Goal: Transaction & Acquisition: Purchase product/service

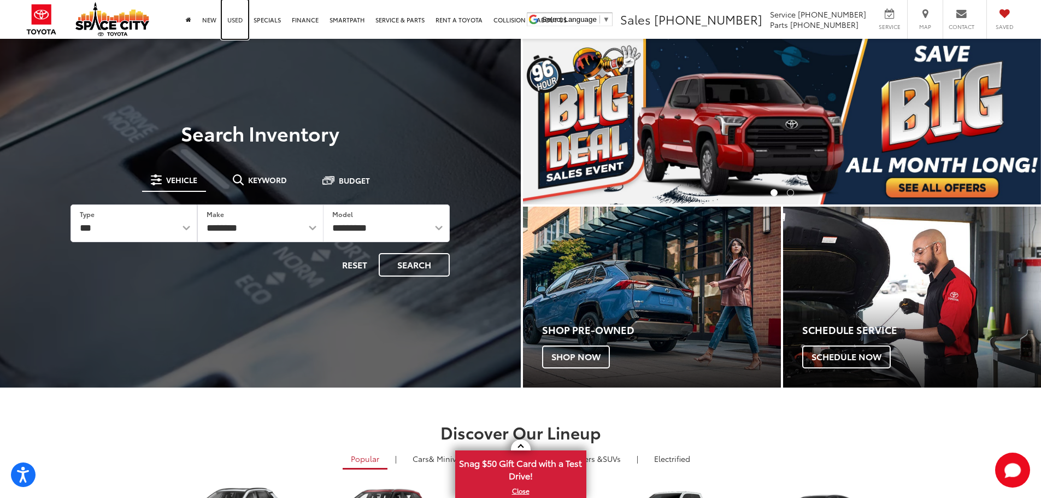
click at [228, 22] on link "Used" at bounding box center [235, 19] width 26 height 39
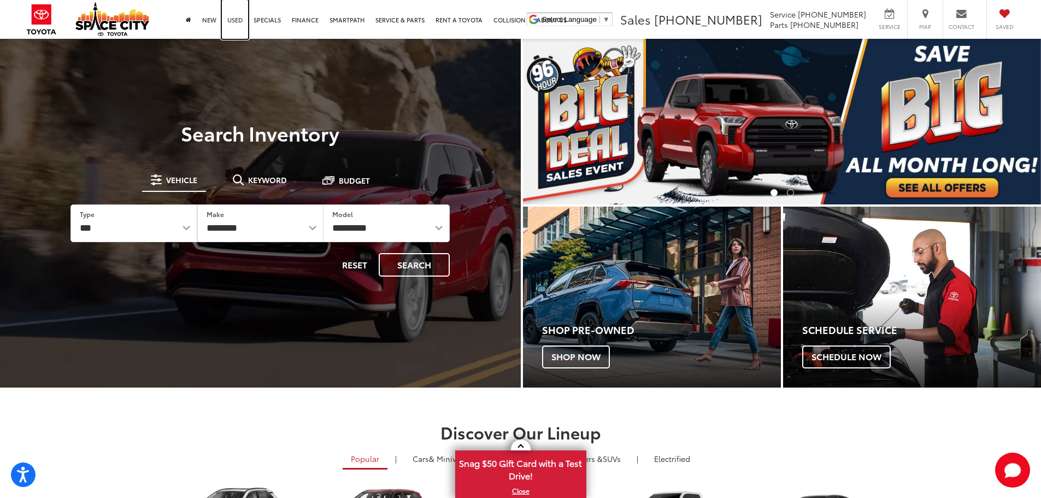
click at [235, 23] on link "Used" at bounding box center [235, 19] width 26 height 39
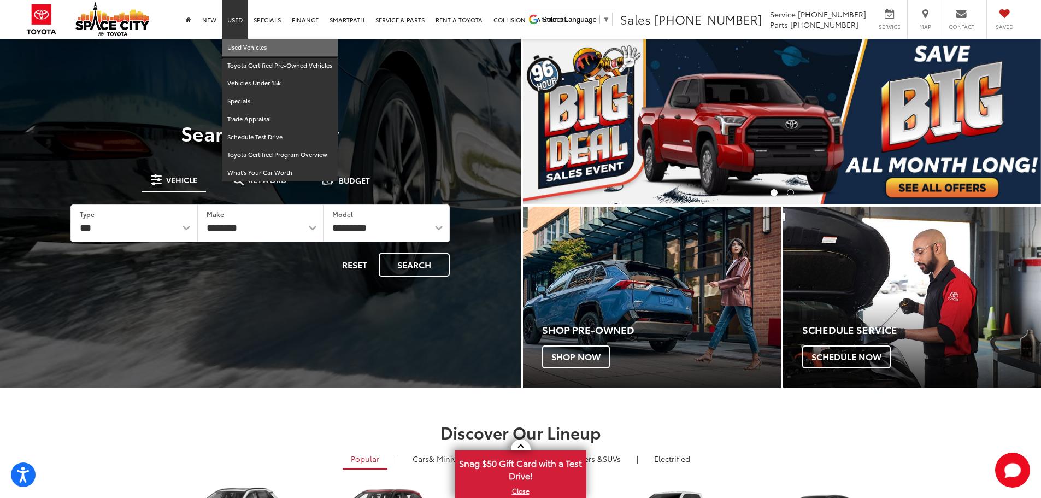
click at [239, 50] on link "Used Vehicles" at bounding box center [280, 48] width 116 height 18
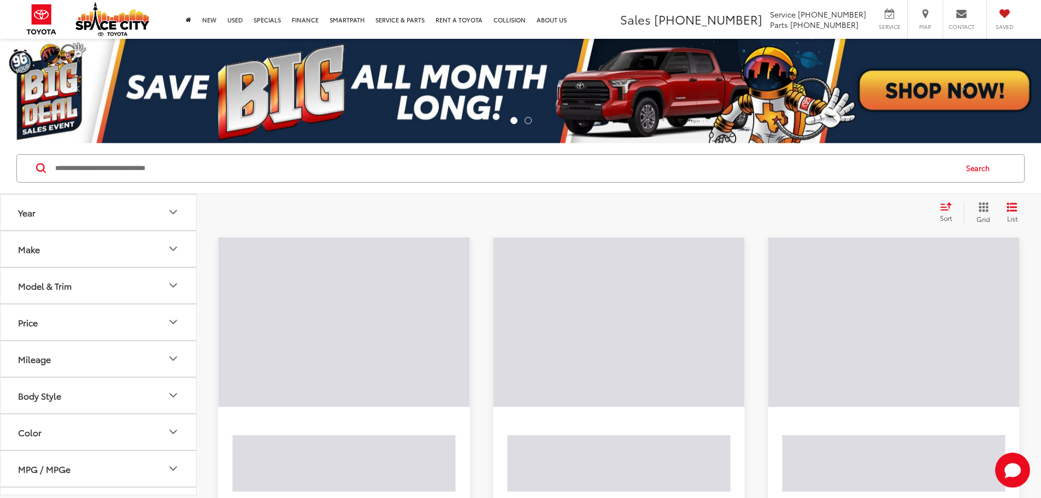
click at [176, 181] on input "Search by Make, Model, or Keyword" at bounding box center [504, 168] width 901 height 26
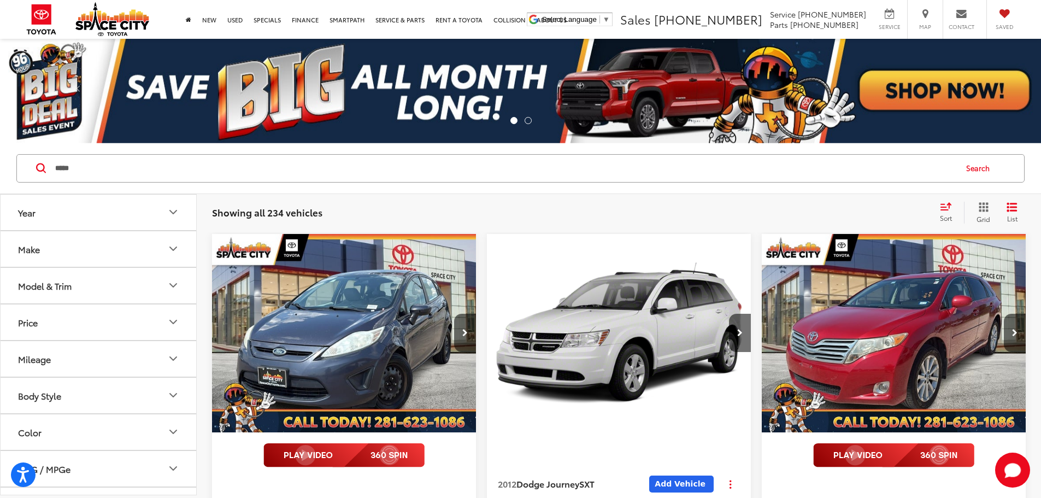
type input "*****"
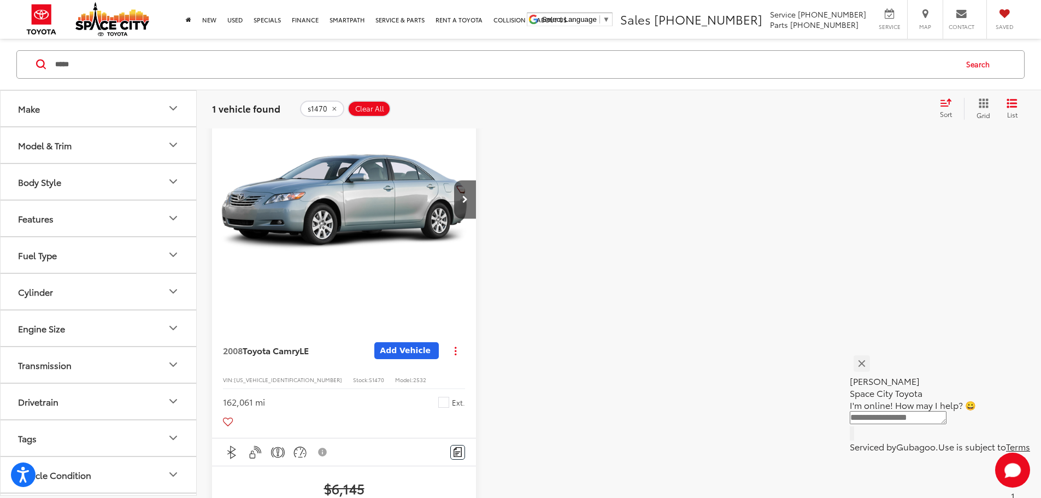
scroll to position [135, 0]
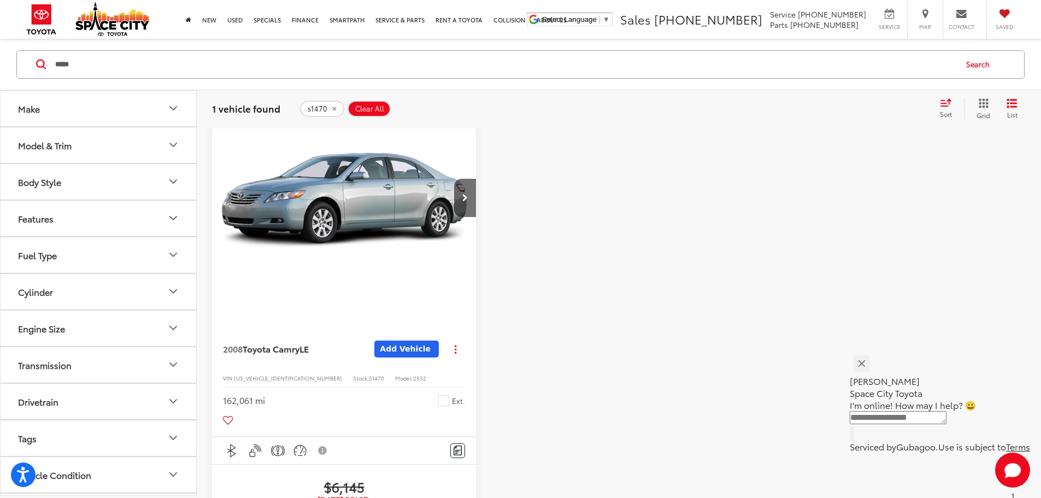
click at [303, 209] on img "2008 Toyota Camry LE 0" at bounding box center [344, 198] width 266 height 199
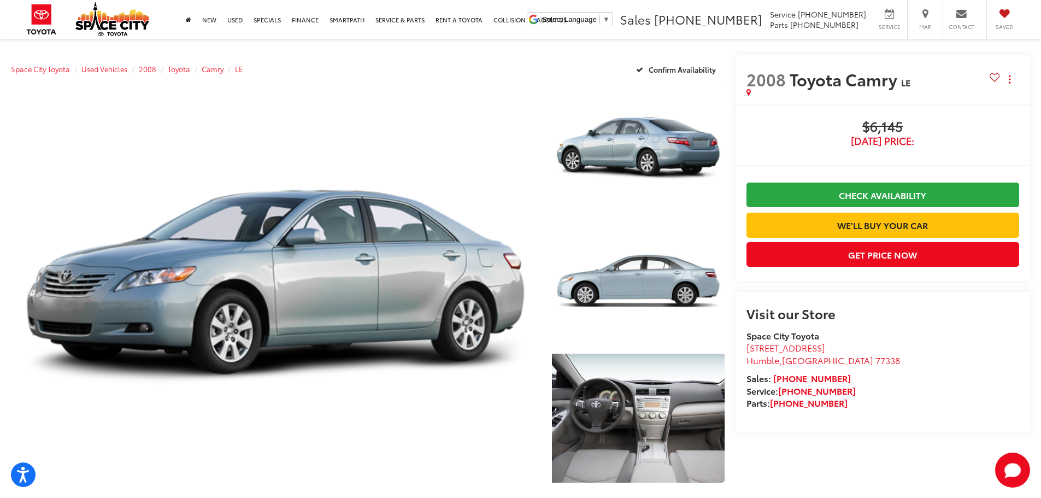
drag, startPoint x: 1048, startPoint y: 114, endPoint x: 1048, endPoint y: 105, distance: 8.7
click at [1040, 105] on html "Press Alt+1 for screen-reader mode, Alt+0 to cancel Accessibility Screen-Reader…" at bounding box center [520, 249] width 1041 height 498
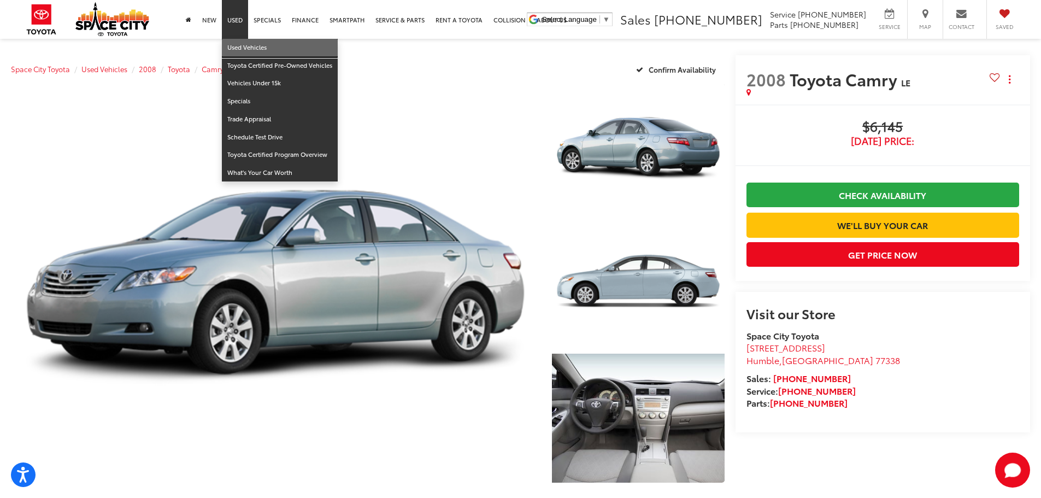
click at [242, 47] on link "Used Vehicles" at bounding box center [280, 48] width 116 height 18
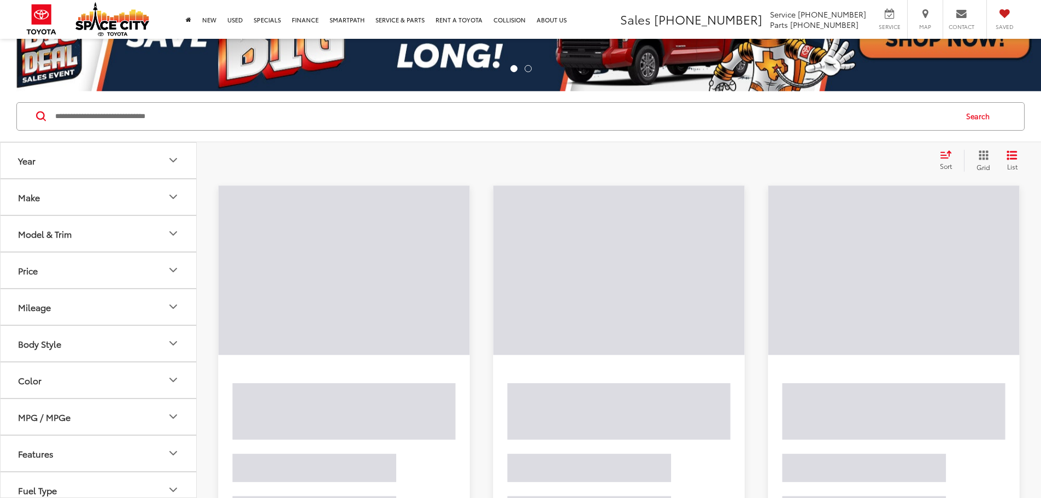
scroll to position [55, 0]
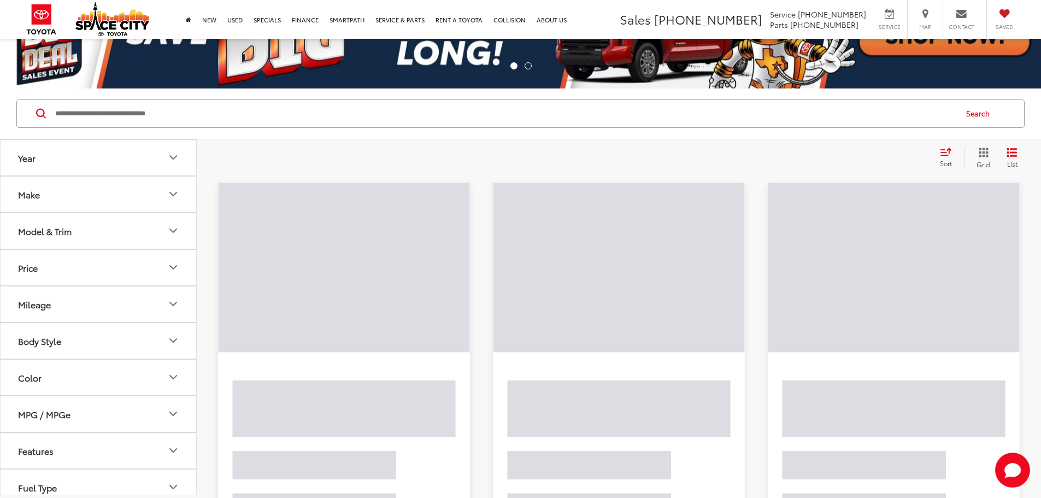
drag, startPoint x: 190, startPoint y: 84, endPoint x: 166, endPoint y: 126, distance: 48.9
click at [166, 126] on input "Search by Make, Model, or Keyword" at bounding box center [504, 114] width 901 height 26
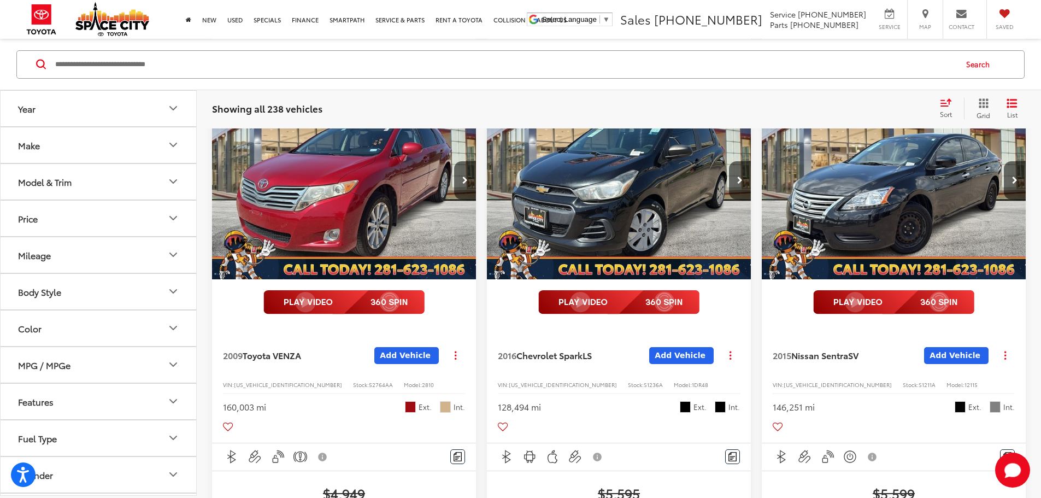
scroll to position [736, 0]
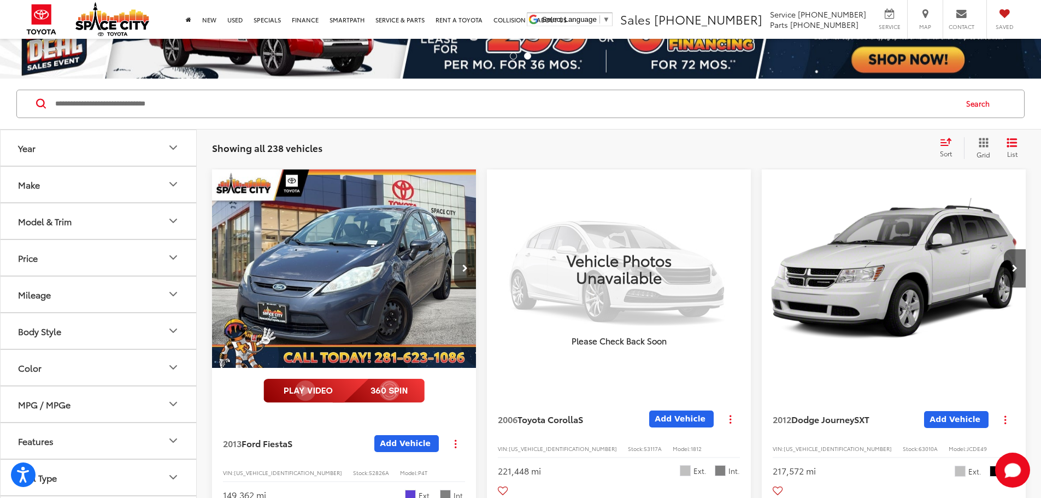
scroll to position [77, 0]
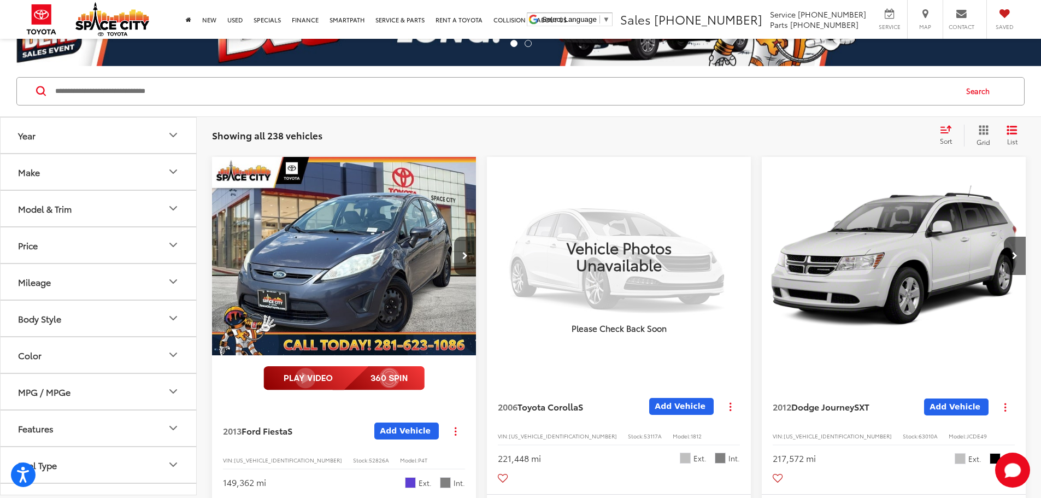
scroll to position [0, 787]
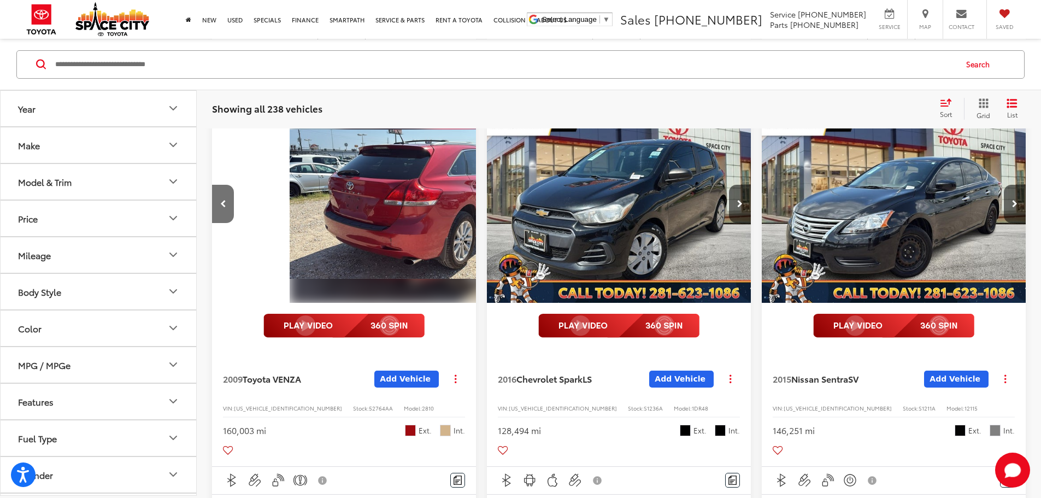
scroll to position [700, 0]
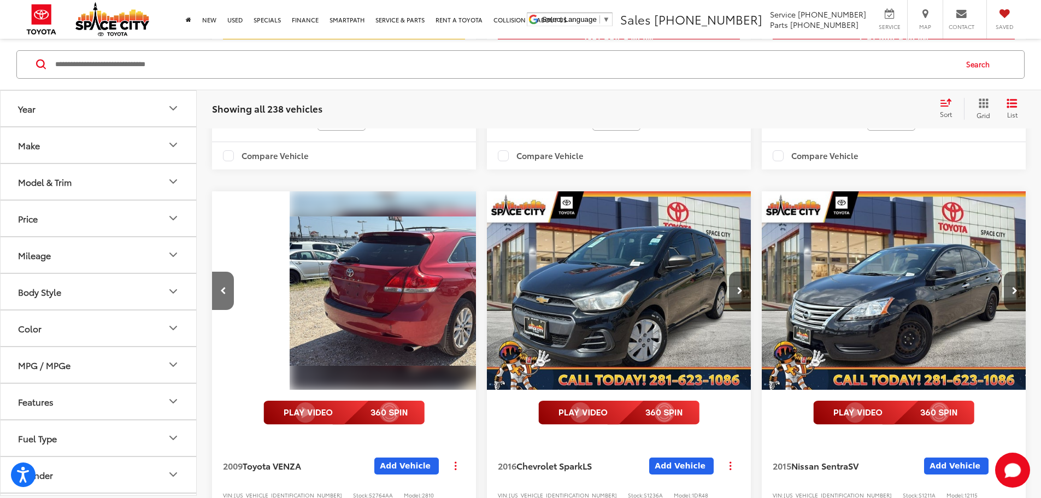
scroll to position [0, 0]
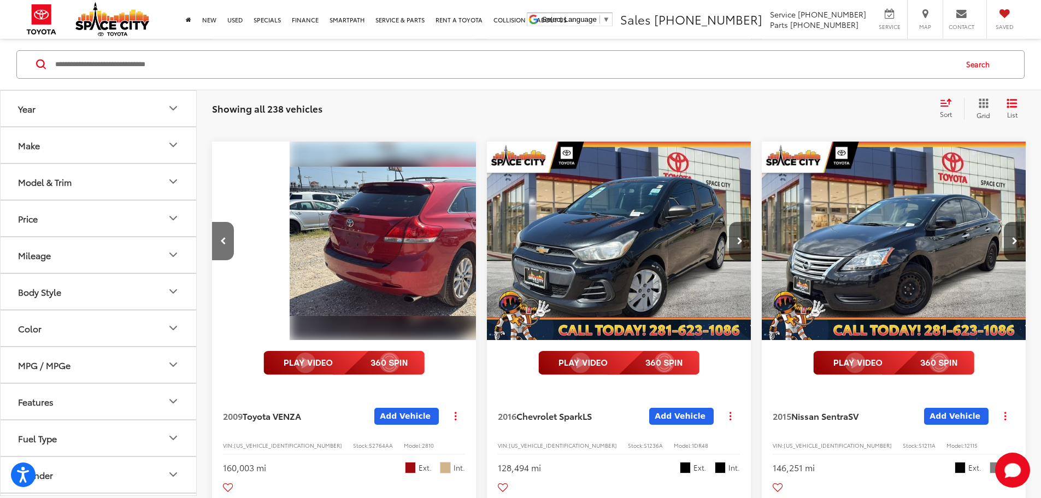
scroll to position [744, 0]
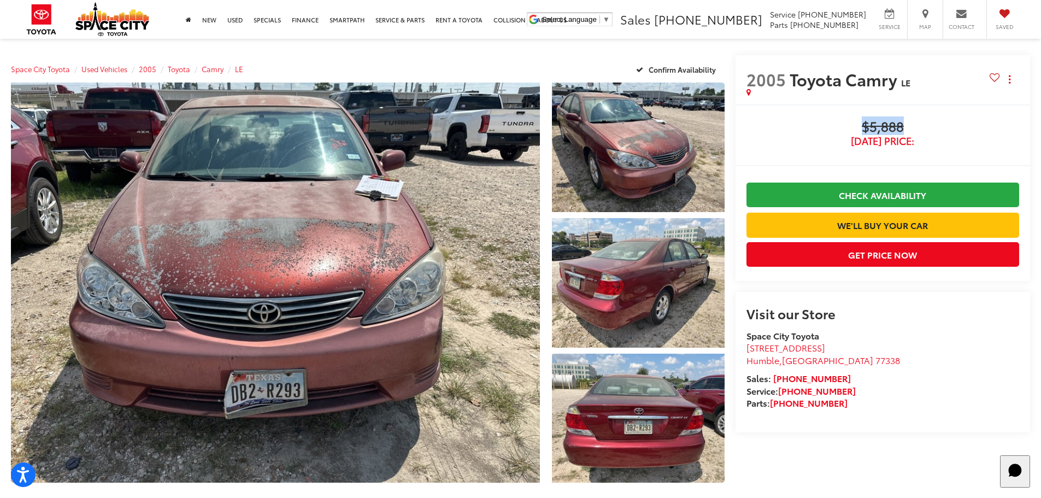
drag, startPoint x: 851, startPoint y: 123, endPoint x: 914, endPoint y: 120, distance: 62.9
click at [914, 120] on span "$5,888" at bounding box center [882, 127] width 273 height 16
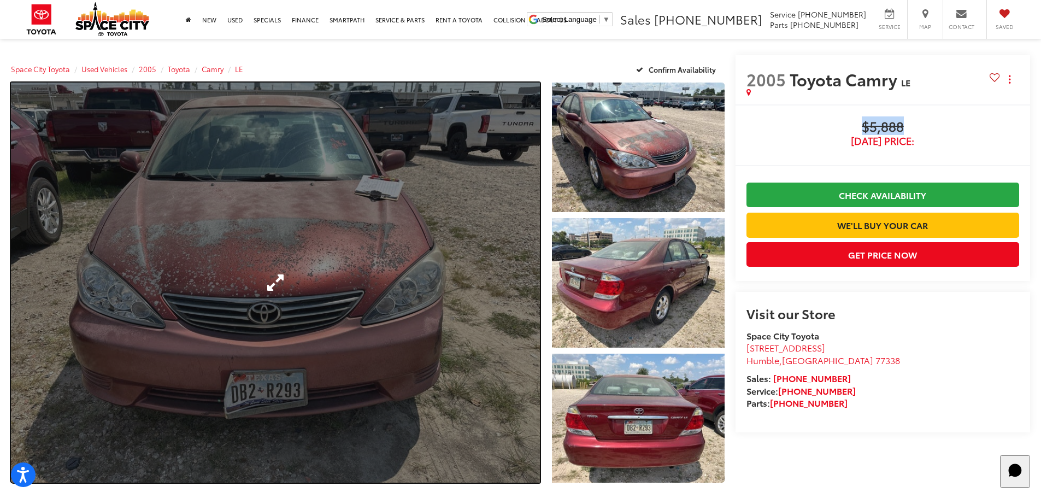
click at [451, 215] on link "Expand Photo 0" at bounding box center [275, 282] width 529 height 400
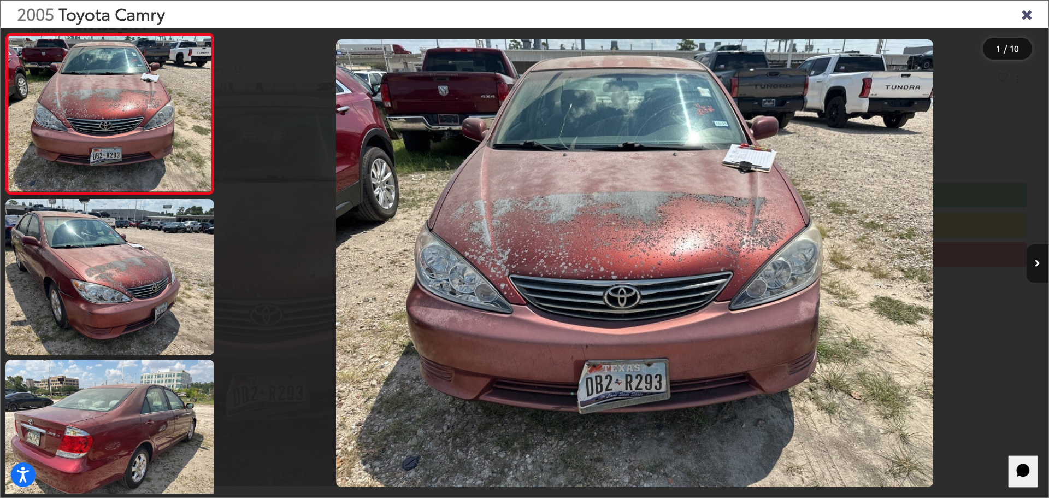
click at [1035, 257] on button "Next image" at bounding box center [1038, 263] width 22 height 38
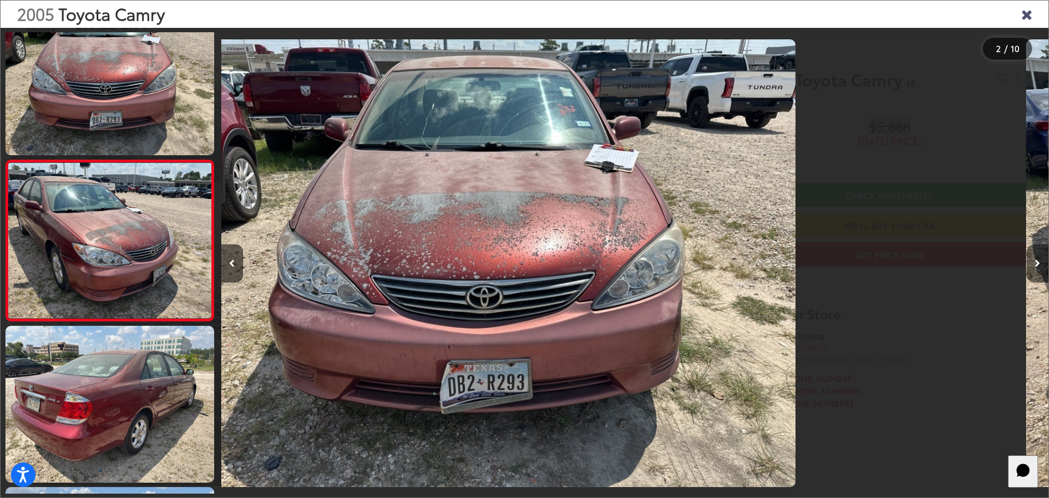
scroll to position [43, 0]
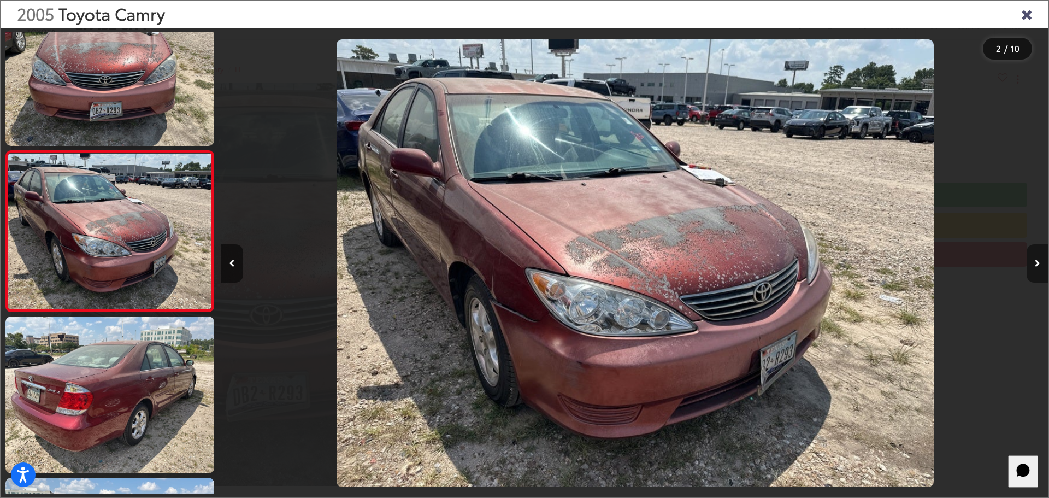
click at [1035, 257] on button "Next image" at bounding box center [1038, 263] width 22 height 38
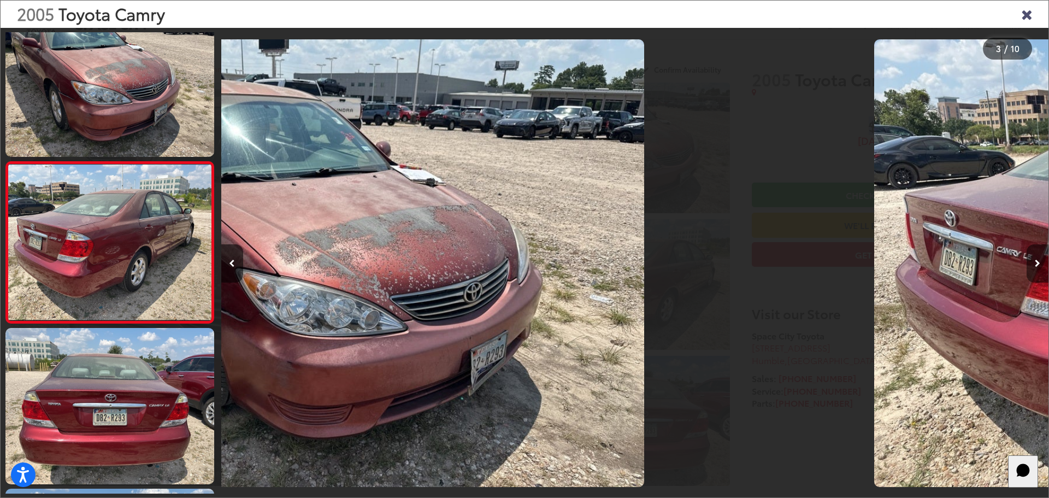
scroll to position [204, 0]
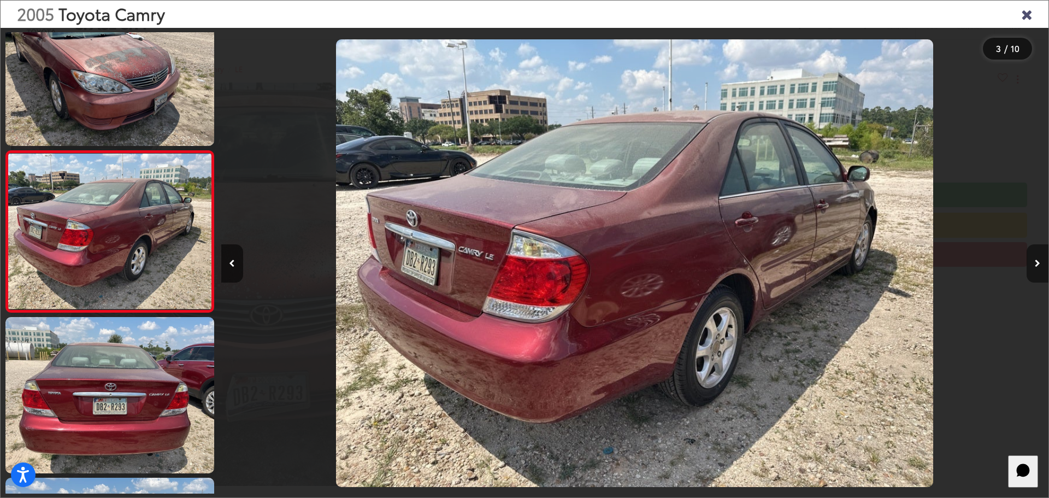
click at [1035, 257] on button "Next image" at bounding box center [1038, 263] width 22 height 38
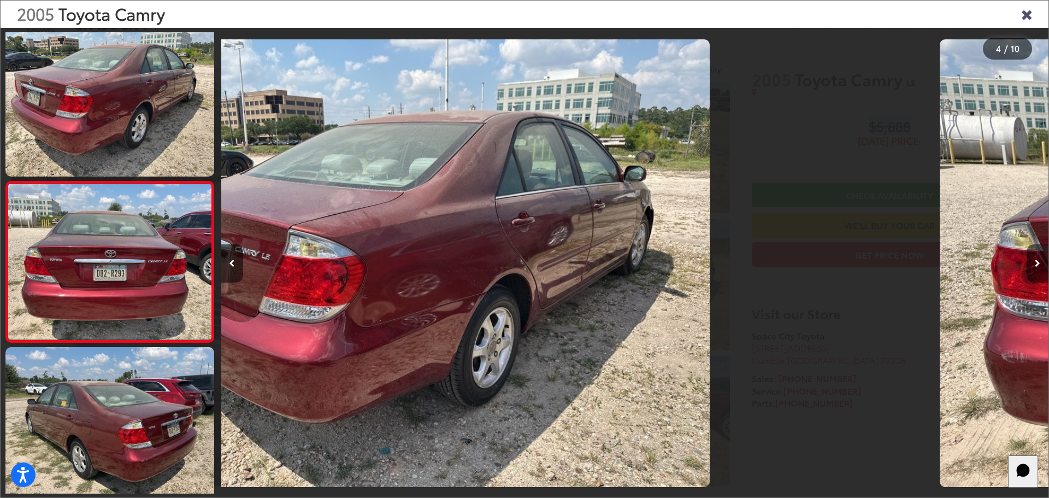
scroll to position [365, 0]
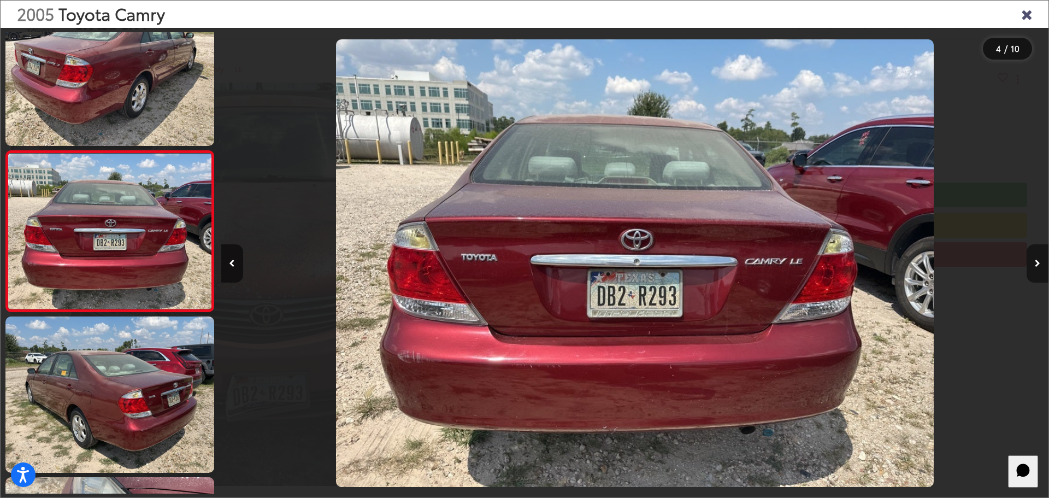
click at [1035, 257] on button "Next image" at bounding box center [1038, 263] width 22 height 38
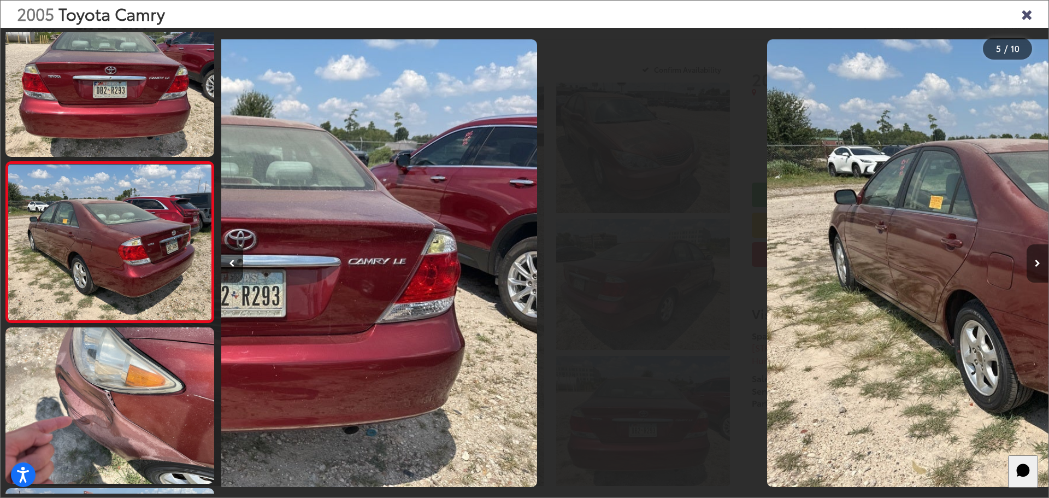
scroll to position [526, 0]
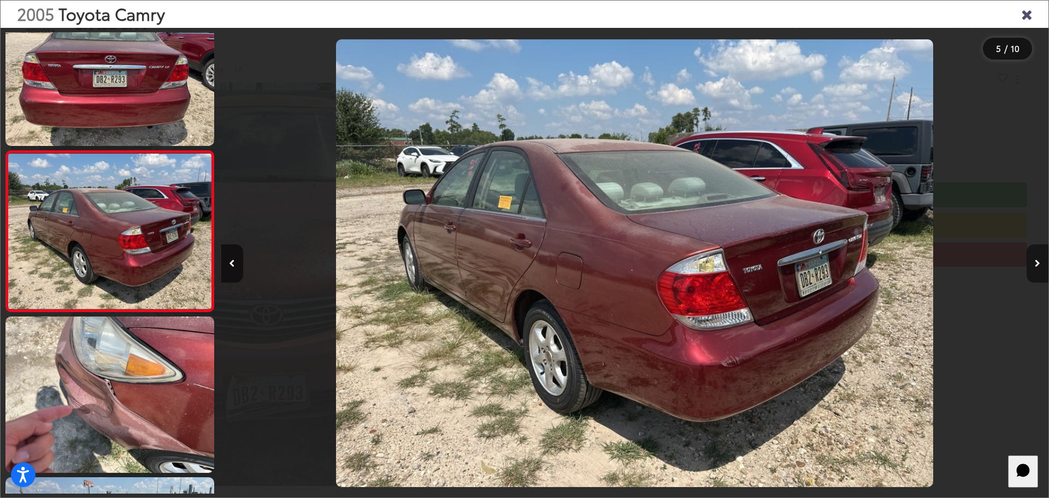
click at [1035, 257] on button "Next image" at bounding box center [1038, 263] width 22 height 38
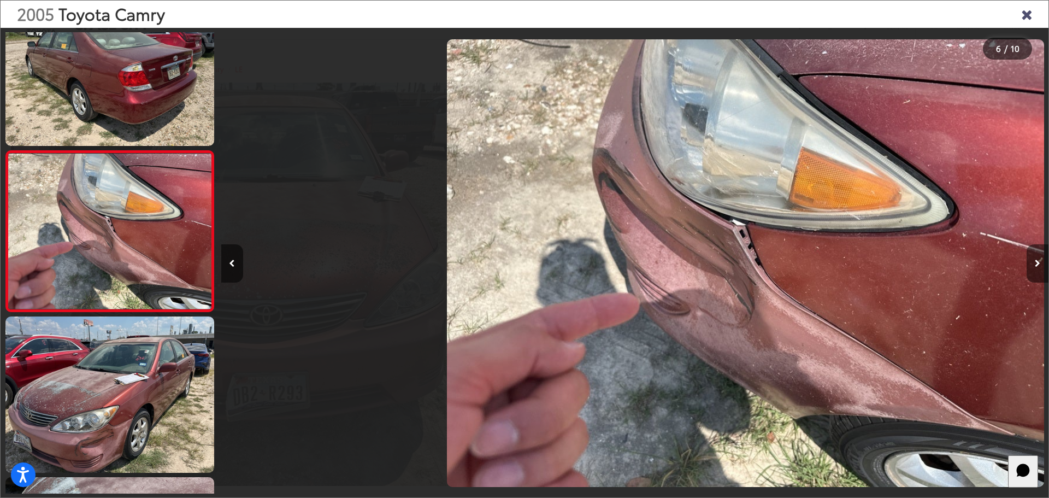
scroll to position [0, 4137]
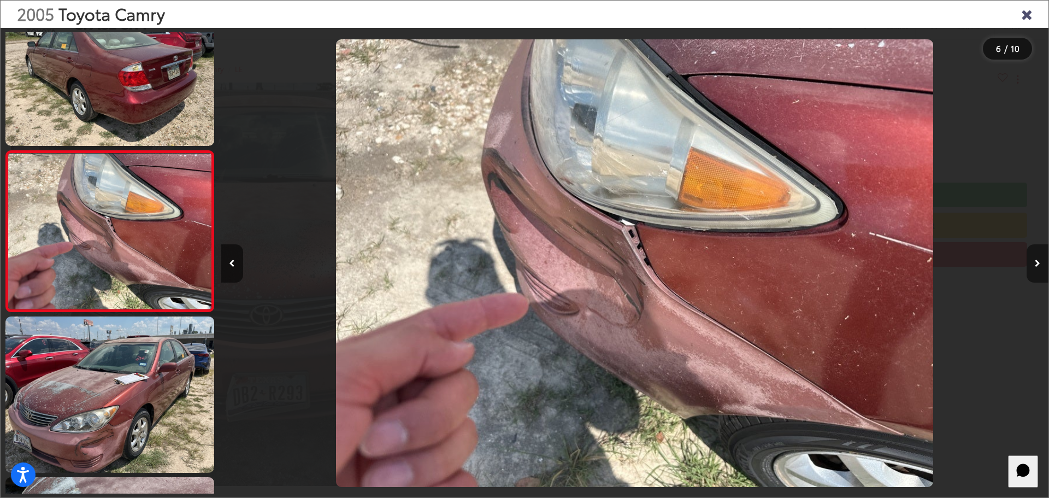
click at [1035, 257] on button "Next image" at bounding box center [1038, 263] width 22 height 38
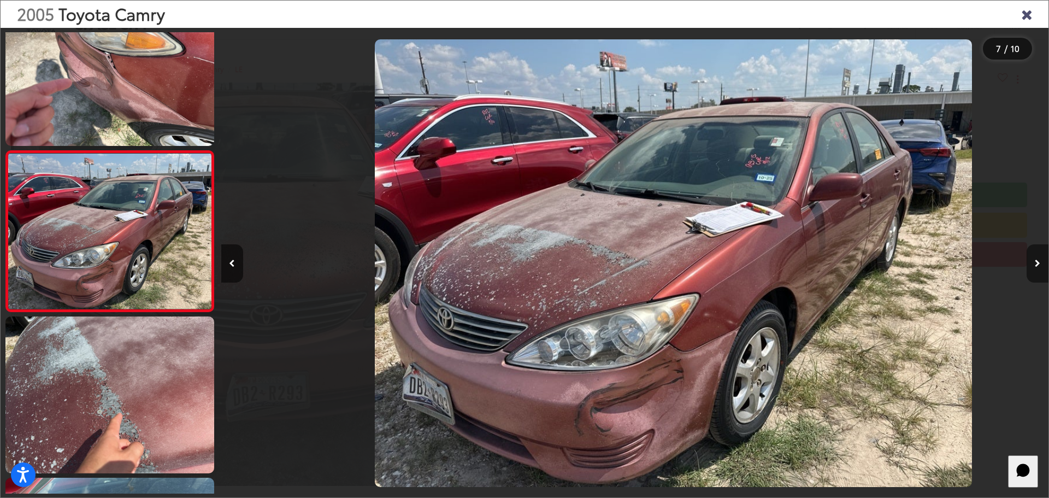
scroll to position [0, 4964]
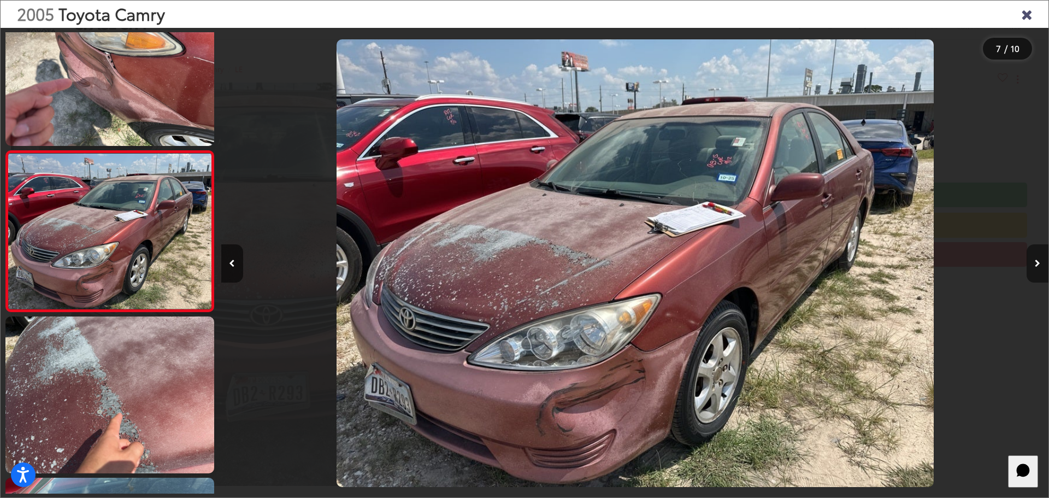
click at [1039, 263] on icon "Next image" at bounding box center [1037, 264] width 5 height 8
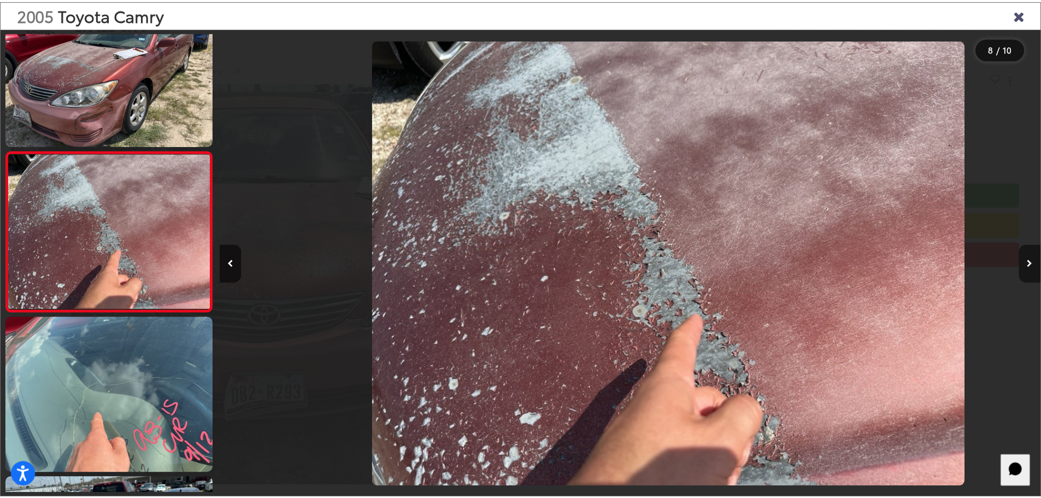
scroll to position [0, 5792]
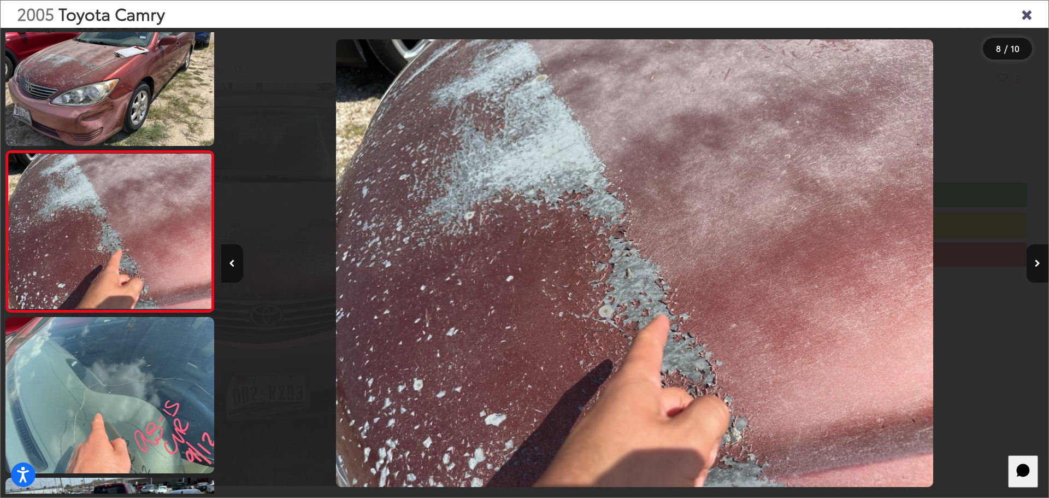
click at [1028, 13] on icon "Close gallery" at bounding box center [1026, 14] width 11 height 14
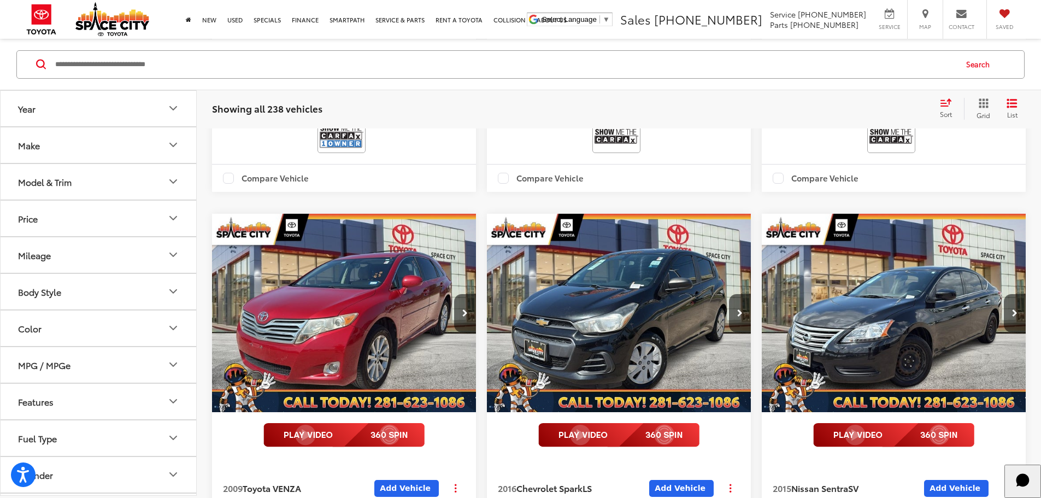
scroll to position [681, 0]
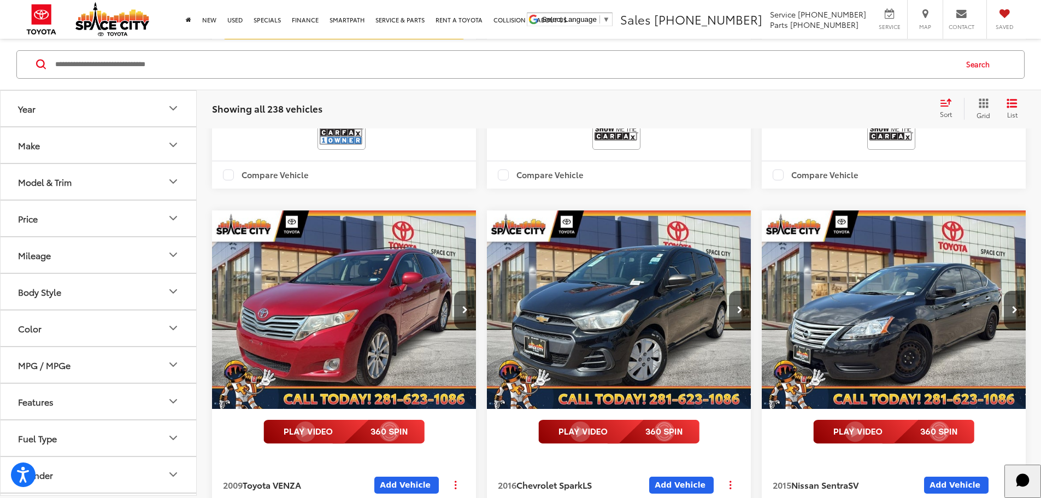
click at [761, 262] on img "2015 Nissan Sentra SV 0" at bounding box center [894, 309] width 266 height 199
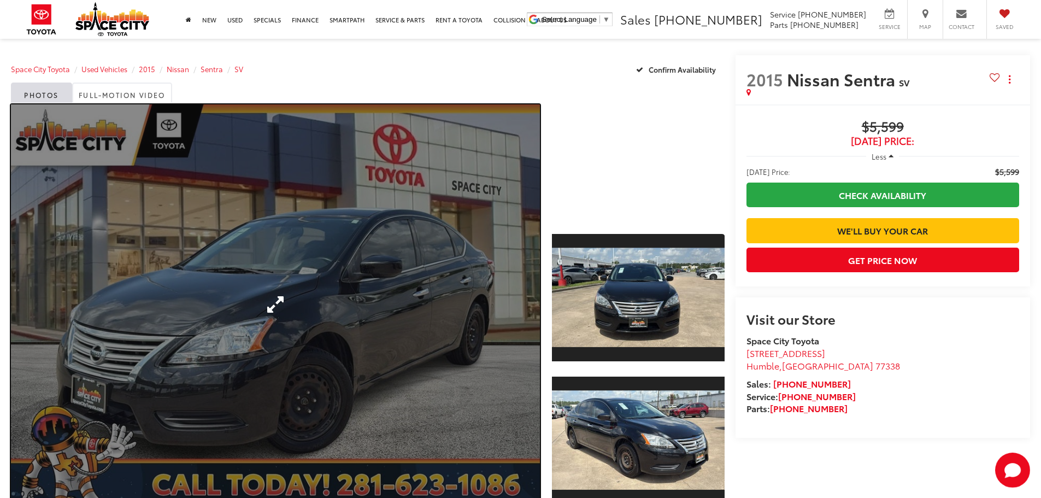
click at [433, 244] on link "Expand Photo 0" at bounding box center [275, 304] width 529 height 400
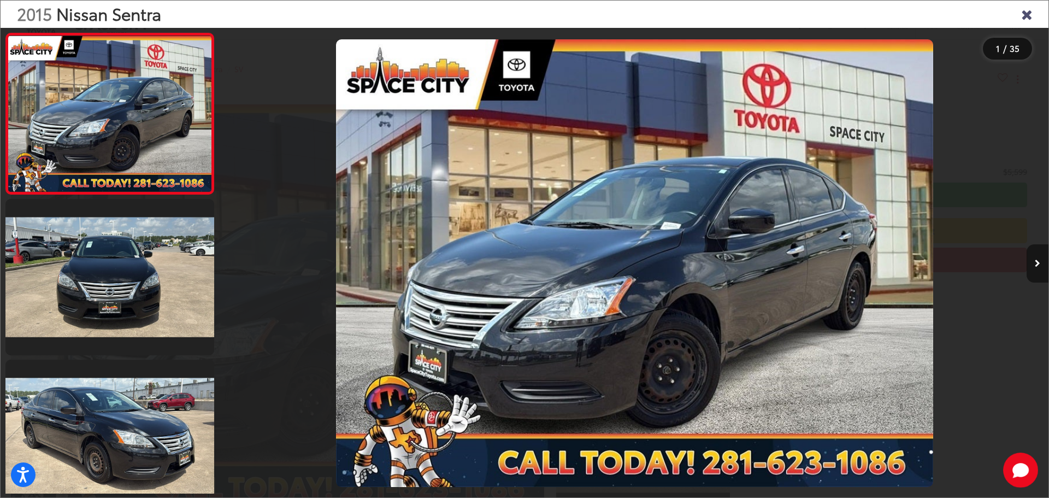
click at [1036, 261] on icon "Next image" at bounding box center [1037, 264] width 5 height 8
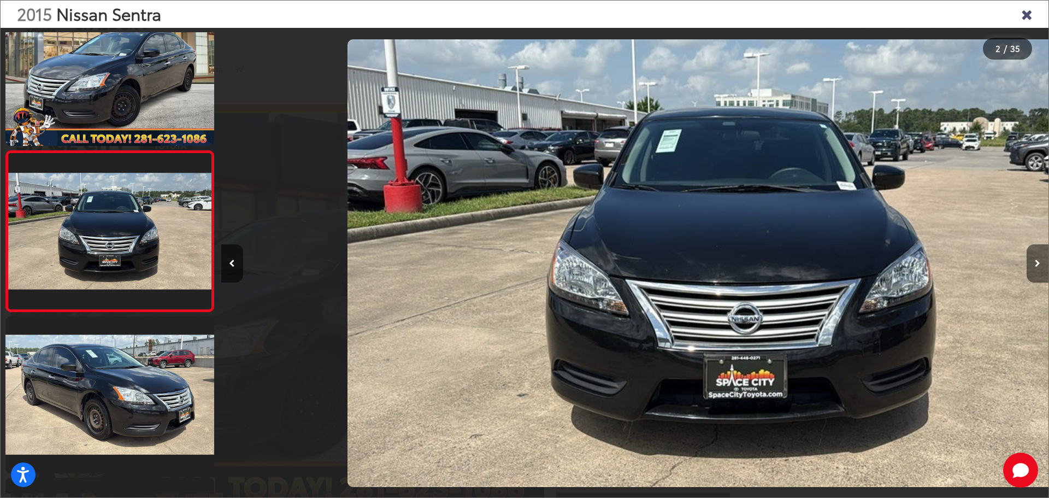
scroll to position [0, 827]
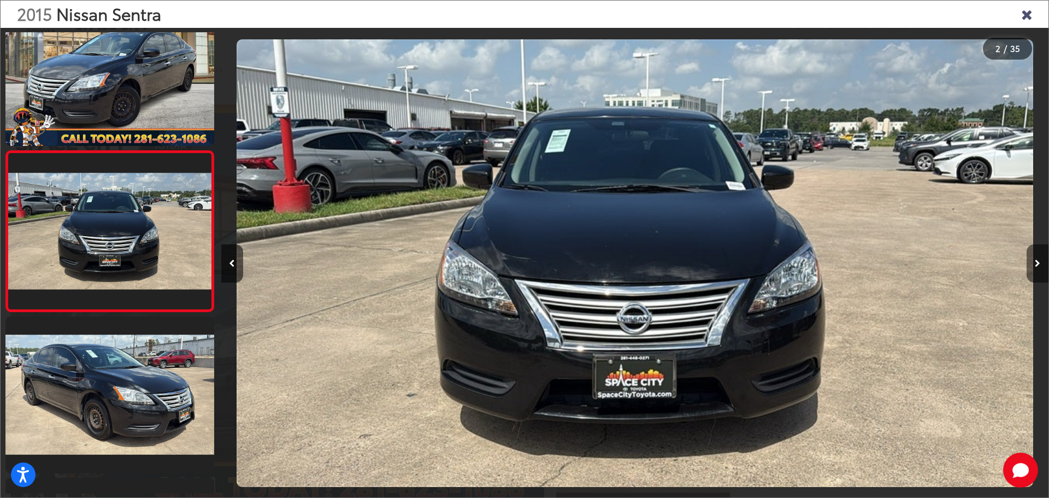
click at [1036, 261] on icon "Next image" at bounding box center [1037, 264] width 5 height 8
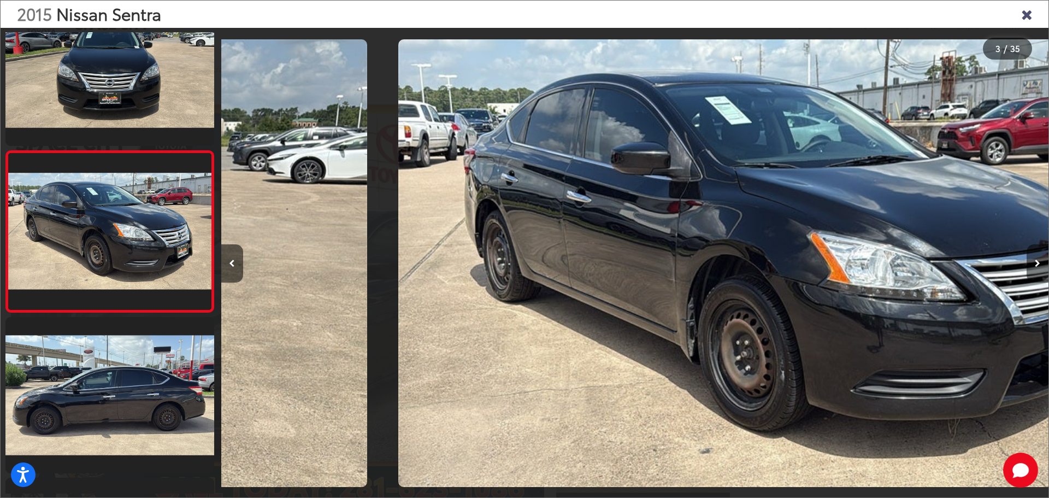
scroll to position [0, 1655]
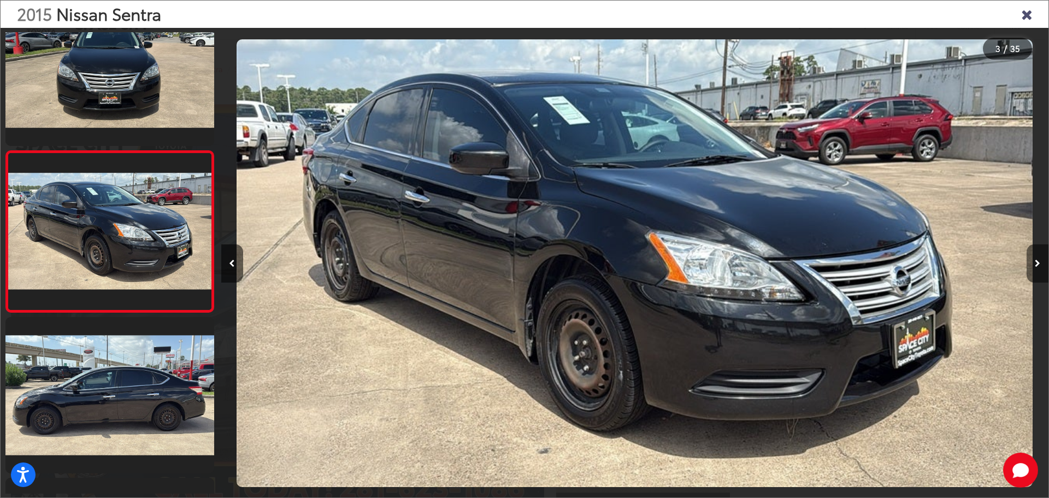
click at [1036, 261] on icon "Next image" at bounding box center [1037, 264] width 5 height 8
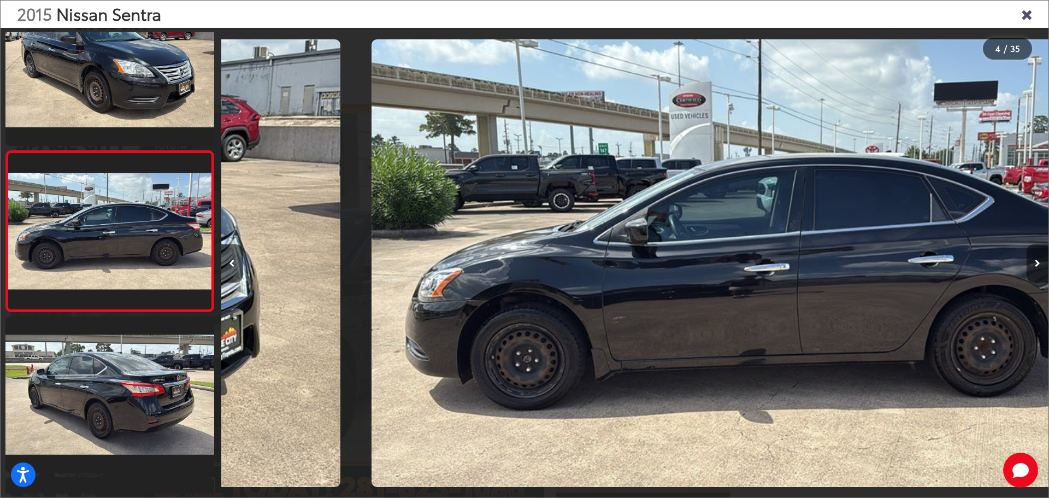
scroll to position [0, 2482]
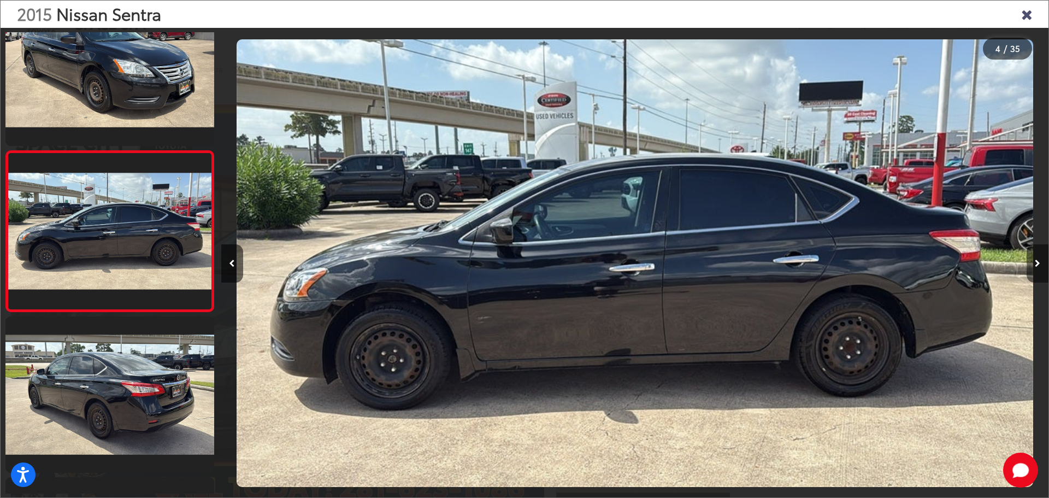
click at [1036, 261] on icon "Next image" at bounding box center [1037, 264] width 5 height 8
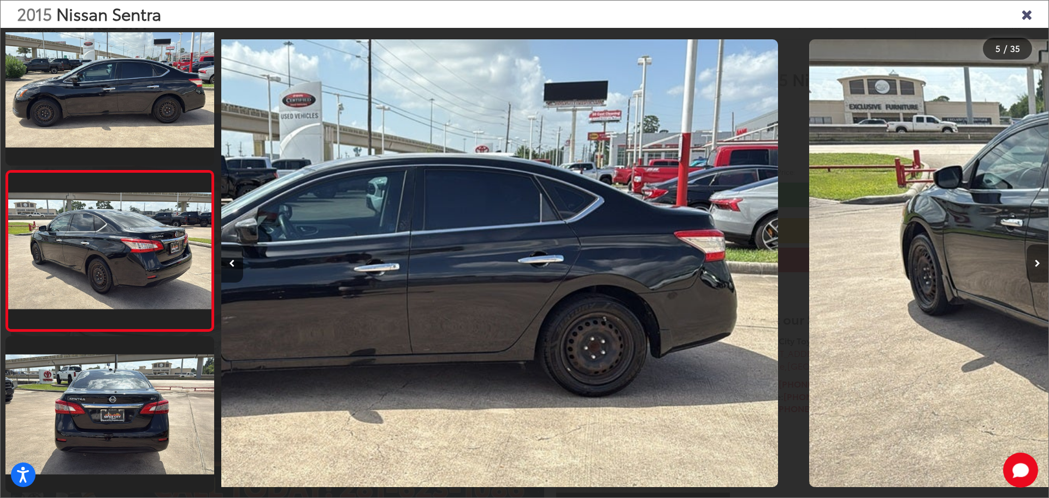
scroll to position [526, 0]
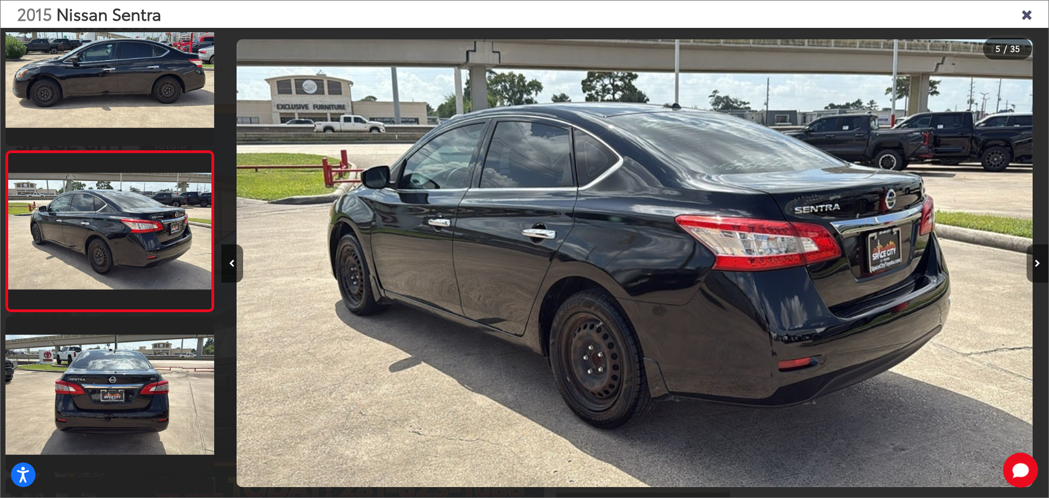
click at [1036, 261] on icon "Next image" at bounding box center [1037, 264] width 5 height 8
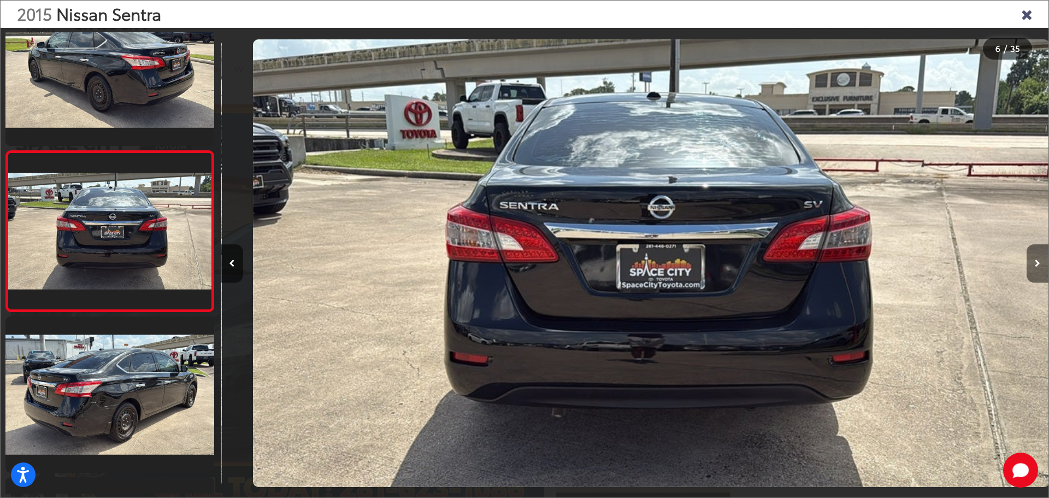
scroll to position [0, 4137]
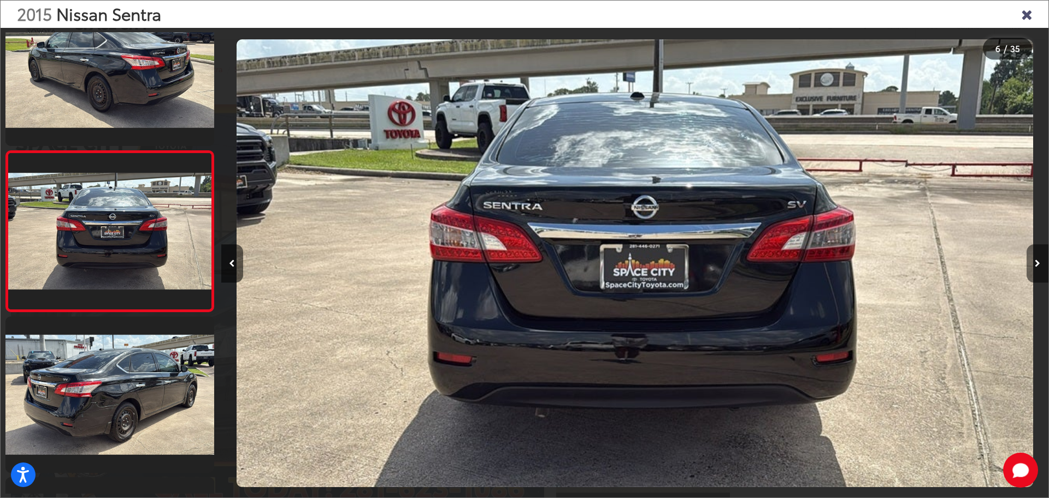
click at [1036, 261] on icon "Next image" at bounding box center [1037, 264] width 5 height 8
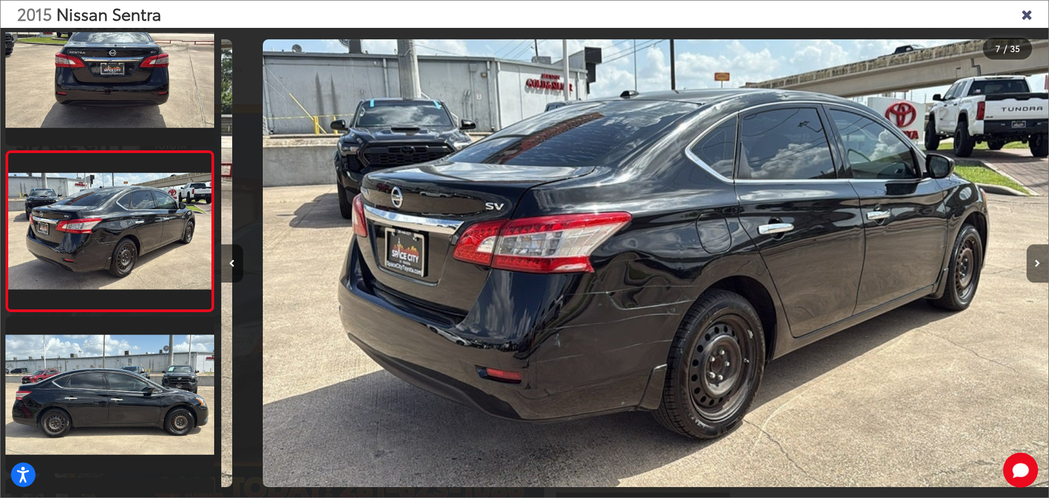
scroll to position [0, 4964]
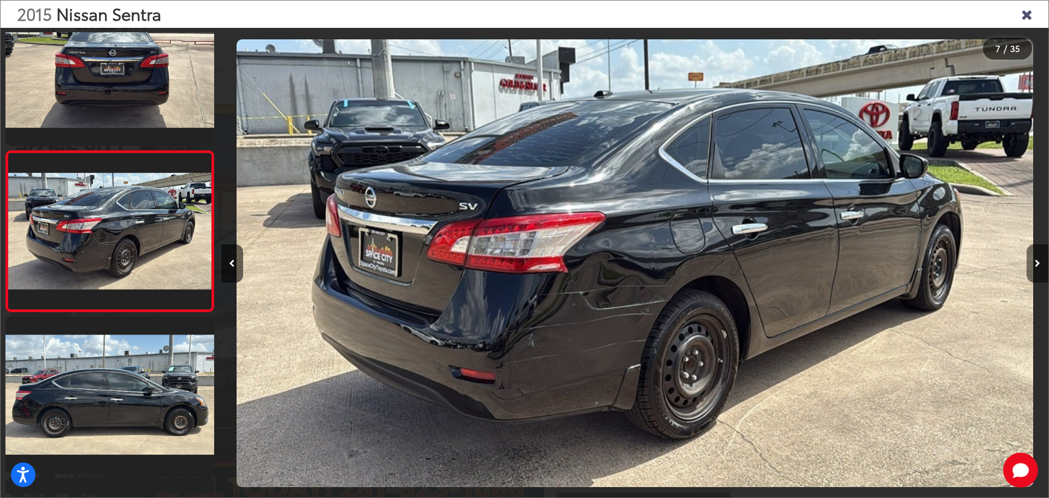
click at [1036, 261] on icon "Next image" at bounding box center [1037, 264] width 5 height 8
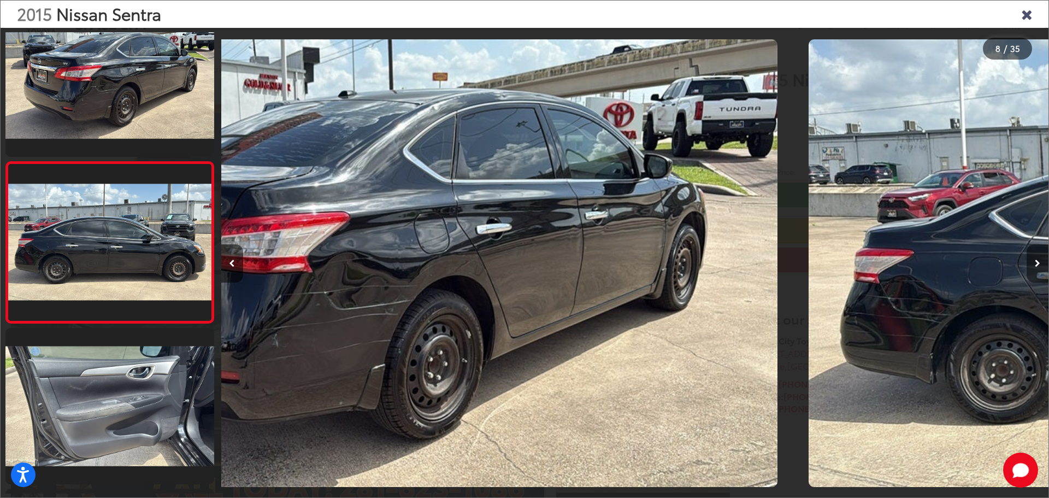
scroll to position [1007, 0]
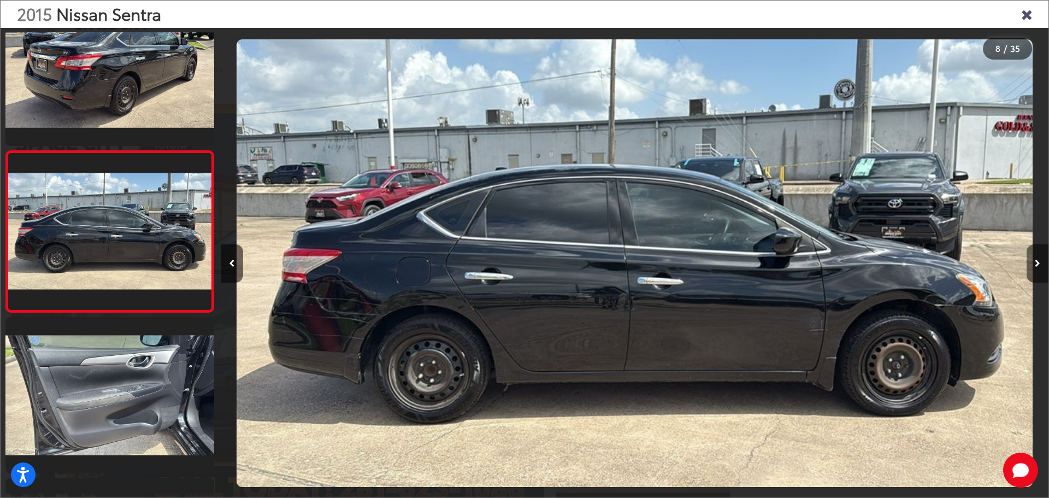
click at [1036, 261] on icon "Next image" at bounding box center [1037, 264] width 5 height 8
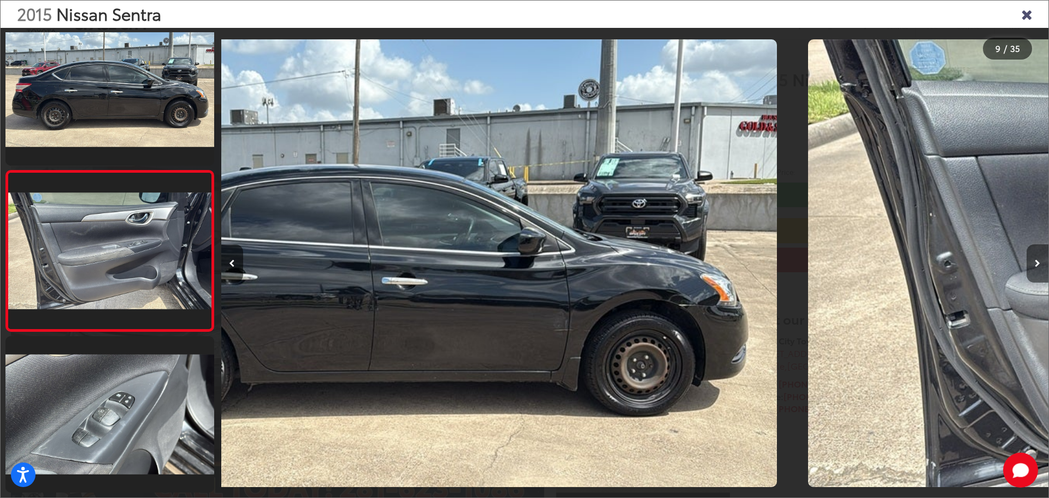
scroll to position [1169, 0]
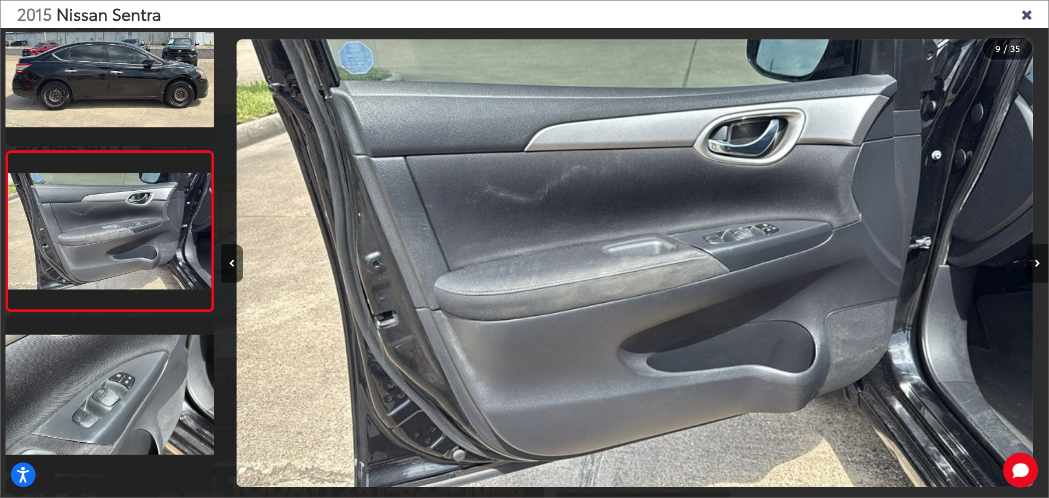
click at [1036, 261] on icon "Next image" at bounding box center [1037, 264] width 5 height 8
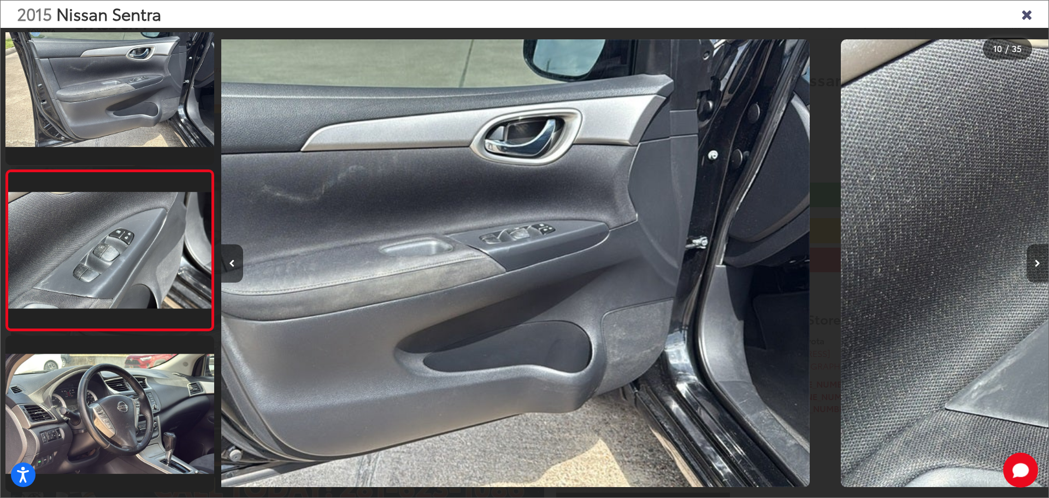
scroll to position [1329, 0]
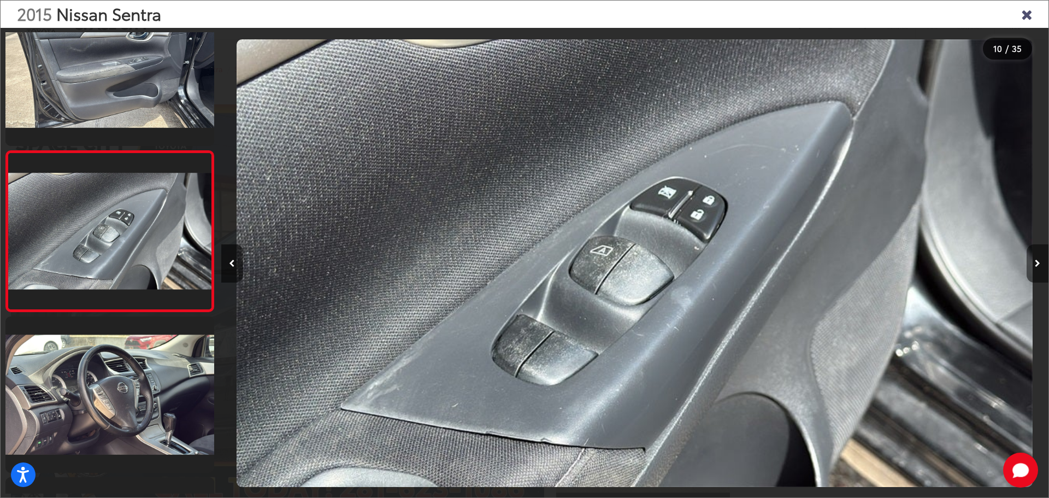
click at [1036, 261] on icon "Next image" at bounding box center [1037, 264] width 5 height 8
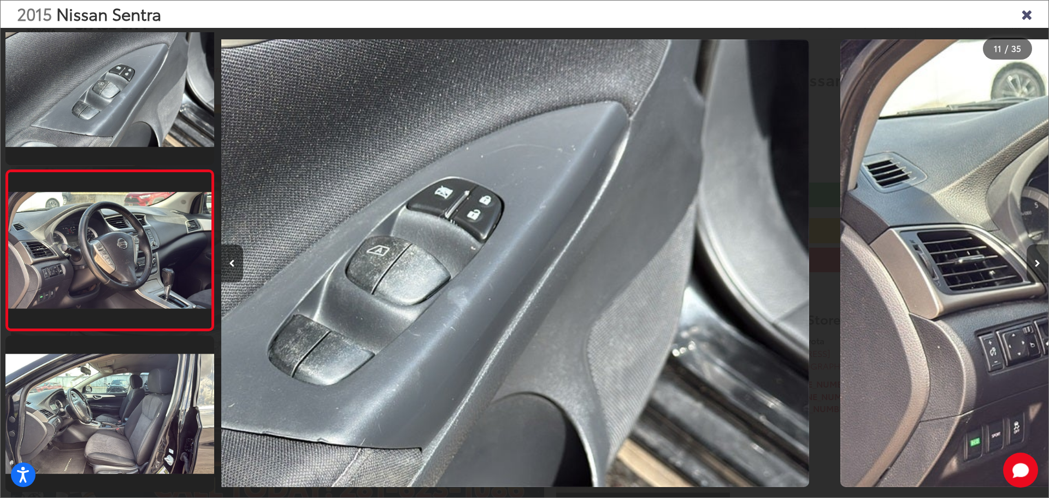
scroll to position [1490, 0]
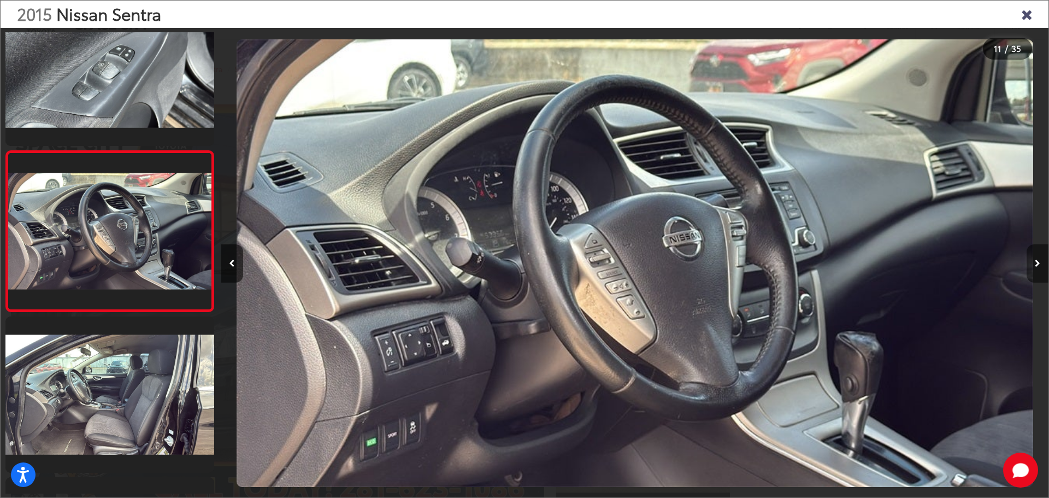
click at [1036, 261] on icon "Next image" at bounding box center [1037, 264] width 5 height 8
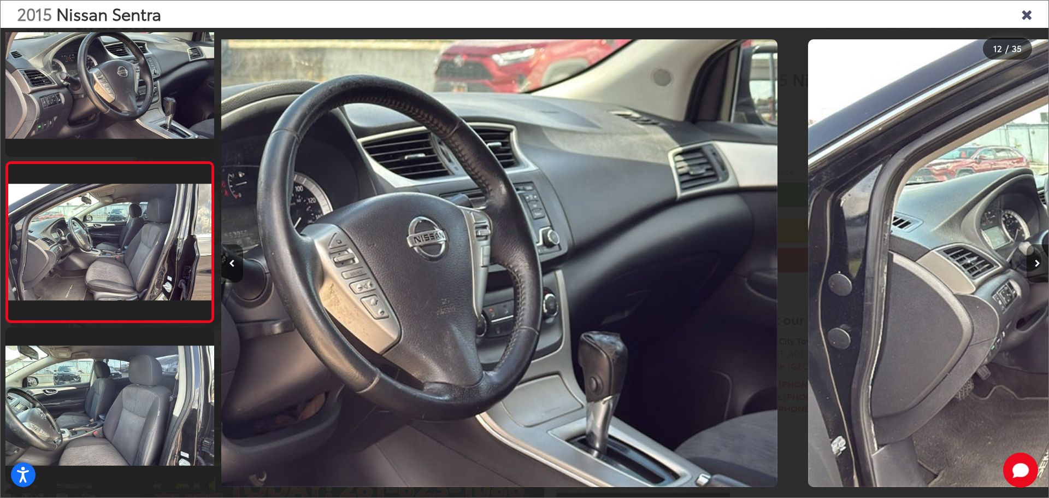
scroll to position [1651, 0]
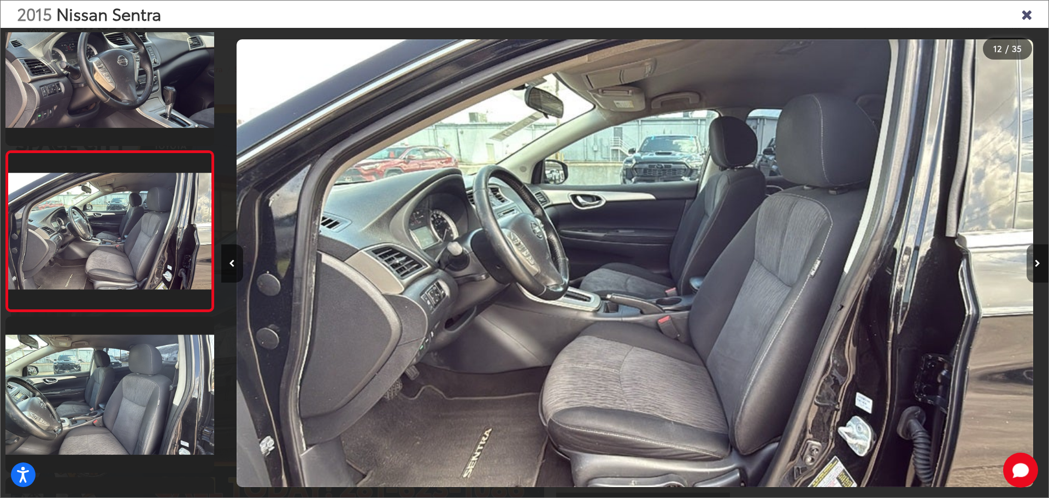
click at [1036, 261] on icon "Next image" at bounding box center [1037, 264] width 5 height 8
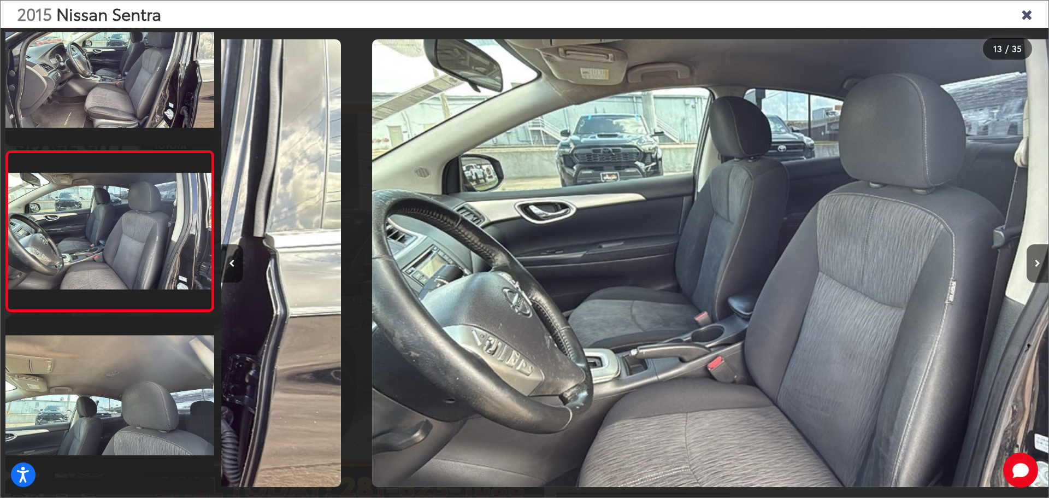
scroll to position [0, 9929]
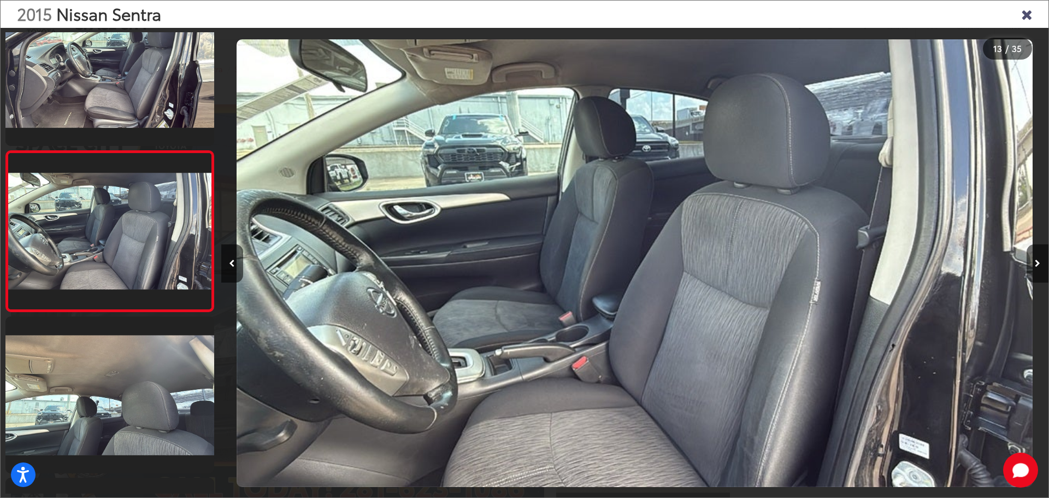
click at [1029, 13] on icon "Close gallery" at bounding box center [1026, 14] width 11 height 14
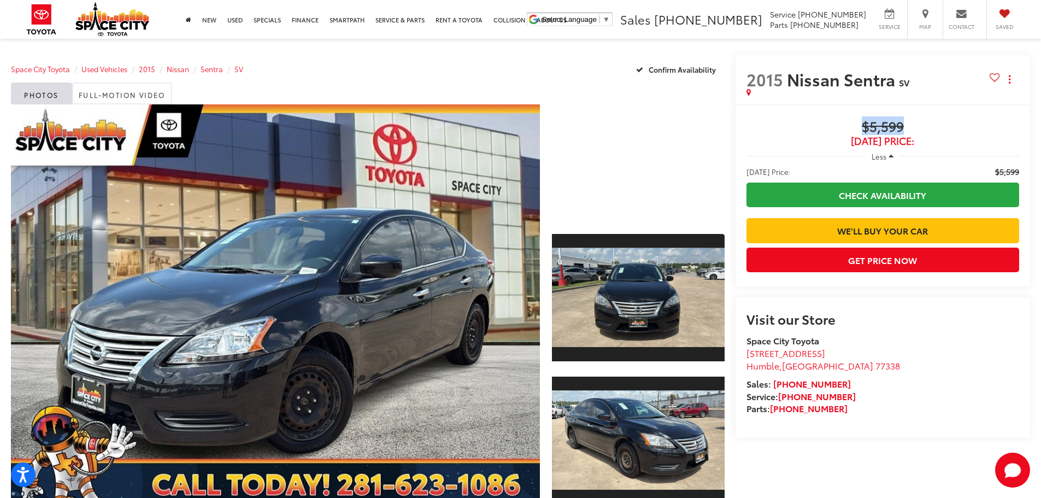
drag, startPoint x: 859, startPoint y: 127, endPoint x: 926, endPoint y: 116, distance: 68.0
click at [926, 116] on div "Buy $5,599 Today's Price: Less Today's Price: $5,599 Check Availability We'll B…" at bounding box center [882, 195] width 295 height 182
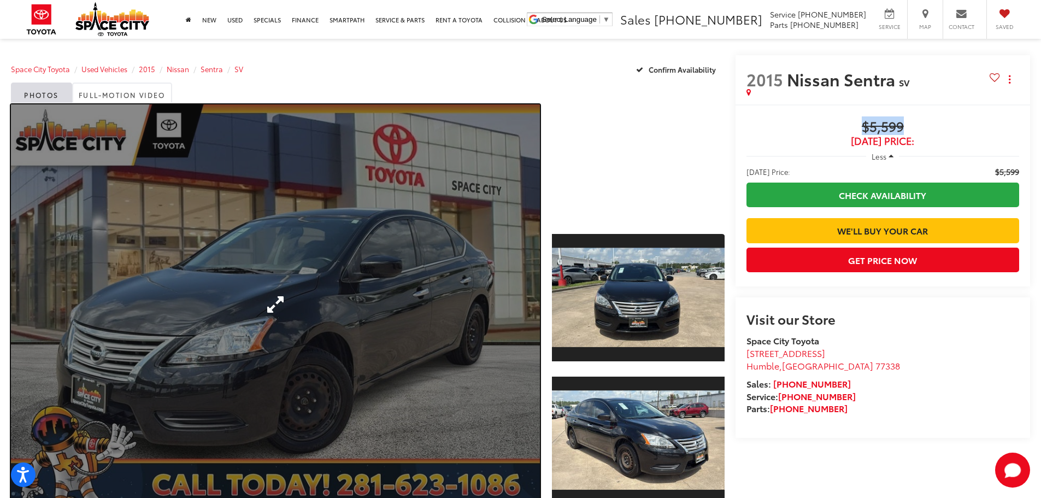
click at [375, 268] on link "Expand Photo 0" at bounding box center [275, 304] width 529 height 400
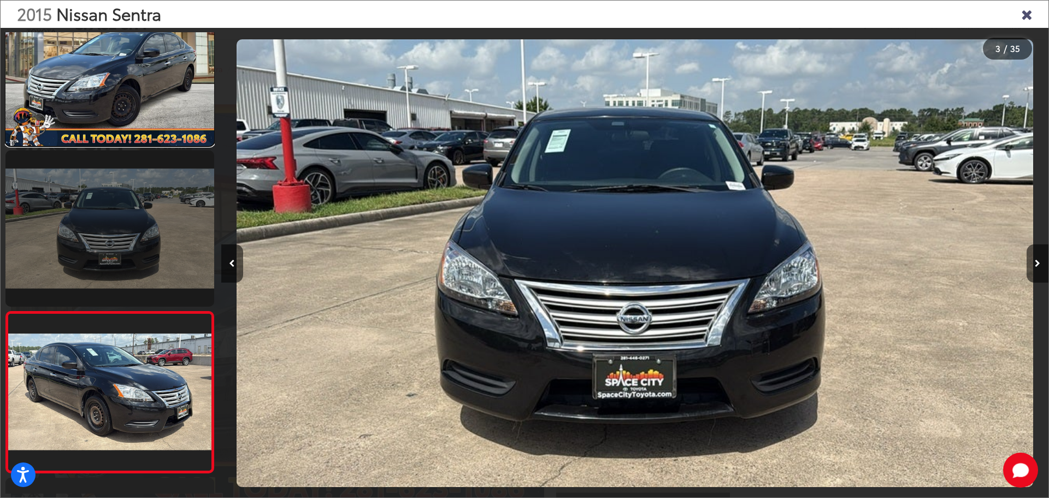
scroll to position [0, 0]
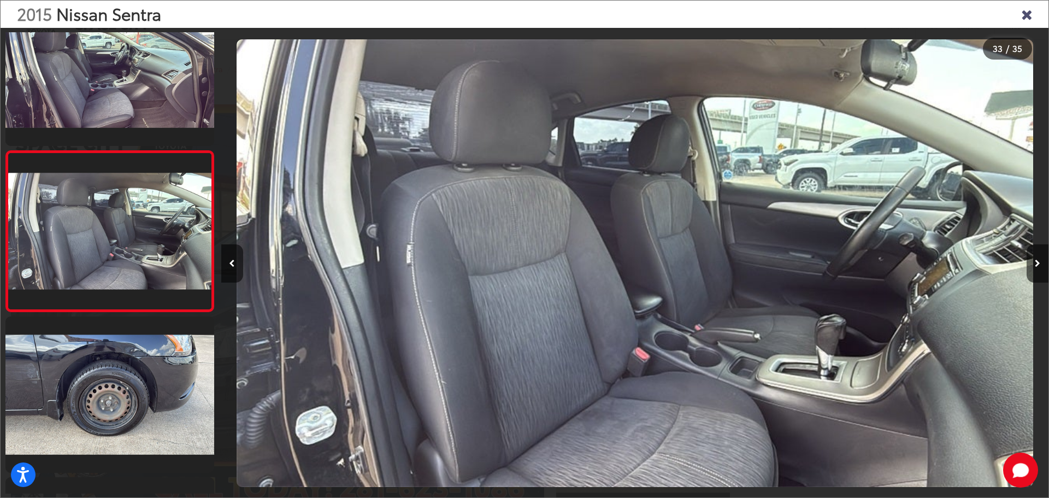
click at [1025, 10] on icon "Close gallery" at bounding box center [1026, 14] width 11 height 14
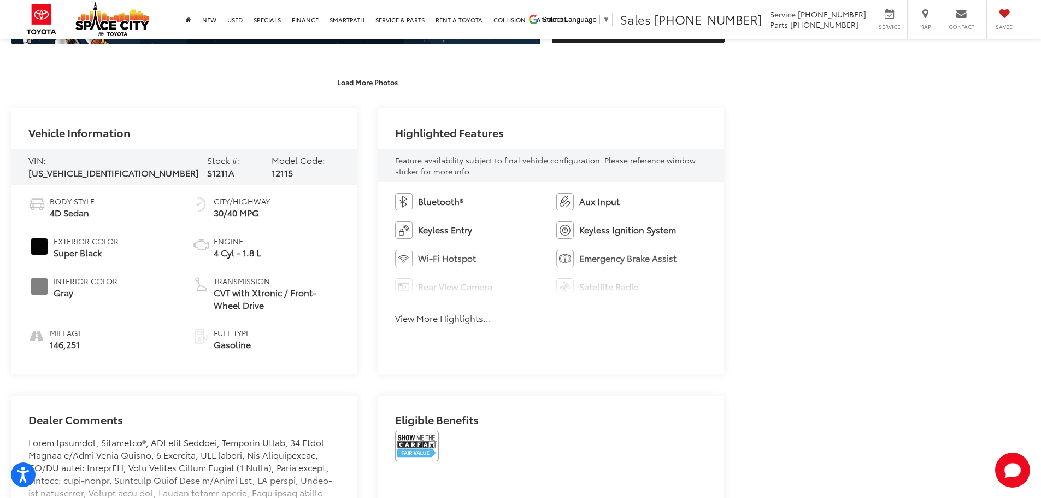
drag, startPoint x: 853, startPoint y: 157, endPoint x: 848, endPoint y: 191, distance: 34.2
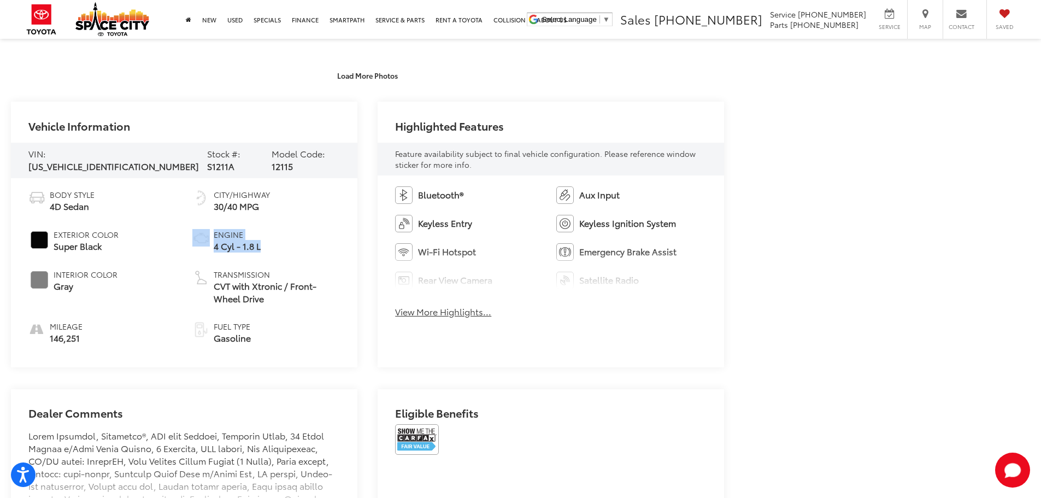
drag, startPoint x: 284, startPoint y: 244, endPoint x: 193, endPoint y: 232, distance: 90.9
click at [193, 232] on li "Engine 4 Cyl - 1.8 L" at bounding box center [266, 240] width 148 height 23
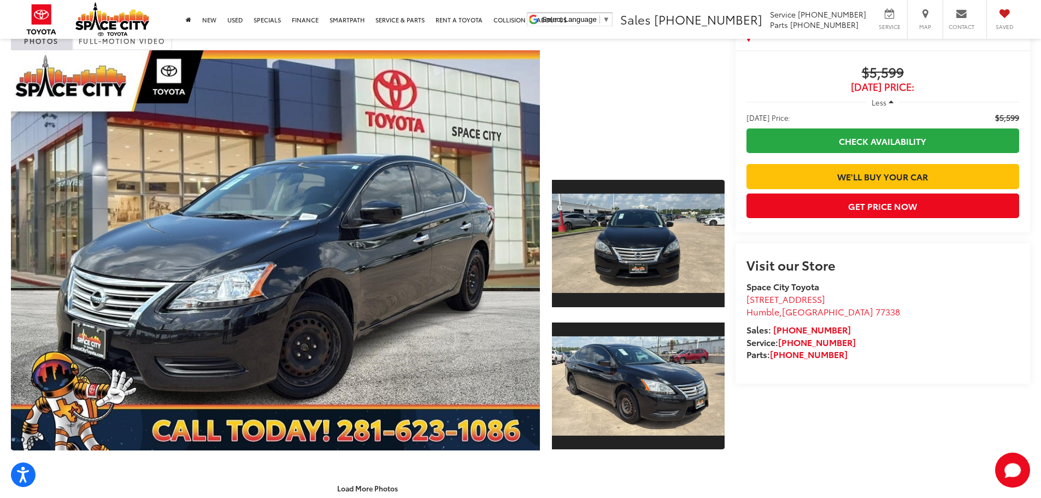
drag, startPoint x: 917, startPoint y: 279, endPoint x: 928, endPoint y: 266, distance: 16.3
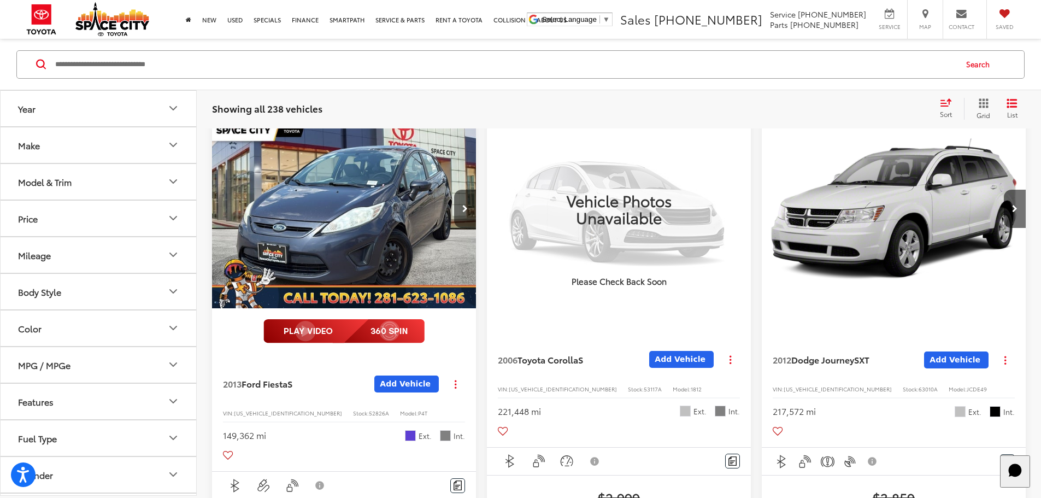
scroll to position [104, 0]
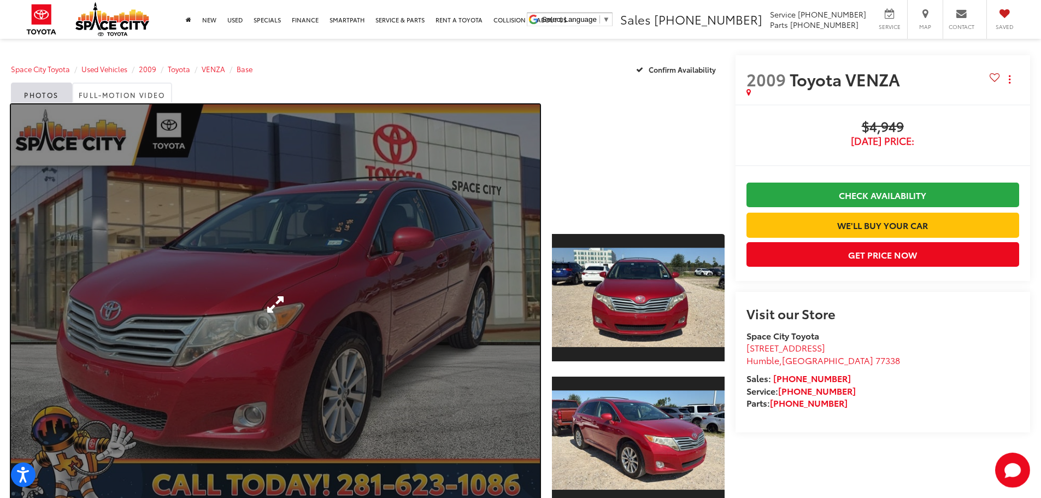
click at [312, 230] on link "Expand Photo 0" at bounding box center [275, 304] width 529 height 400
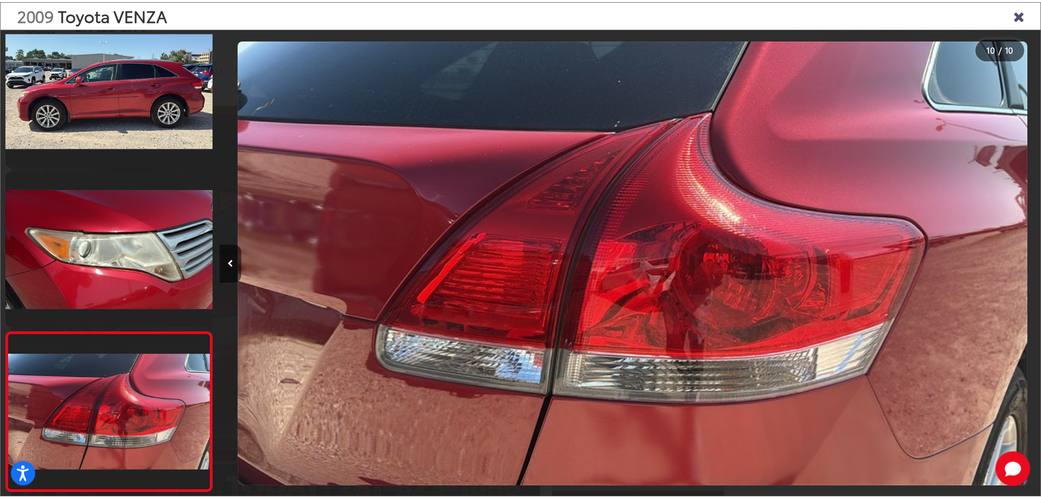
scroll to position [0, 7447]
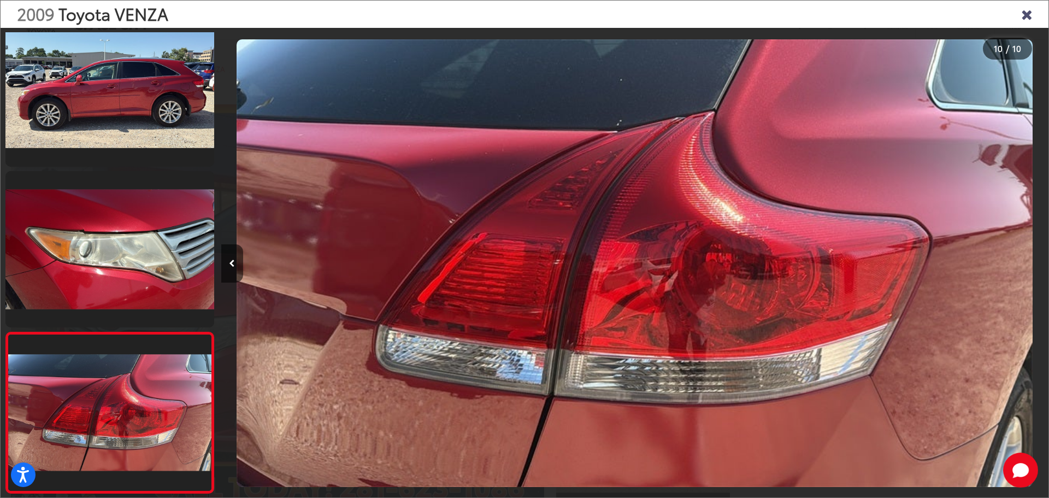
click at [1026, 11] on icon "Close gallery" at bounding box center [1026, 14] width 11 height 14
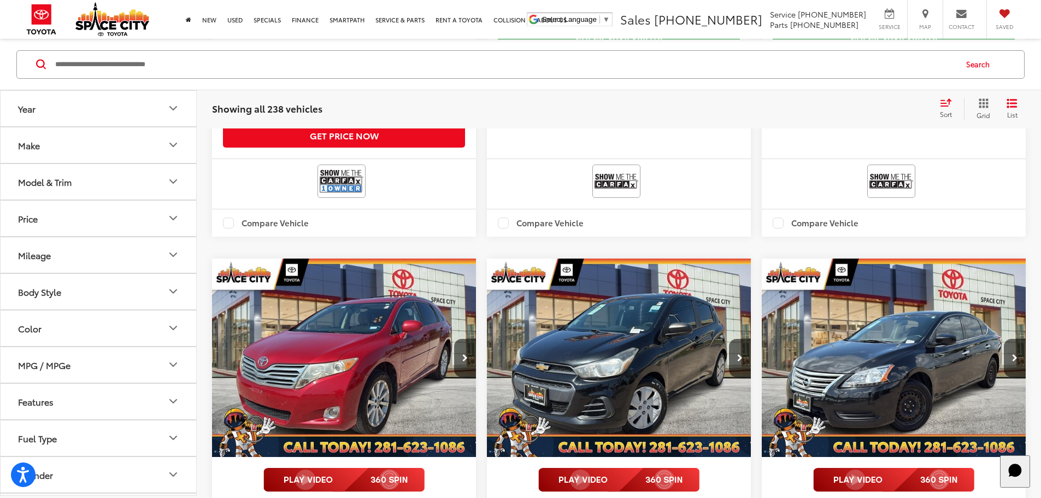
scroll to position [636, 0]
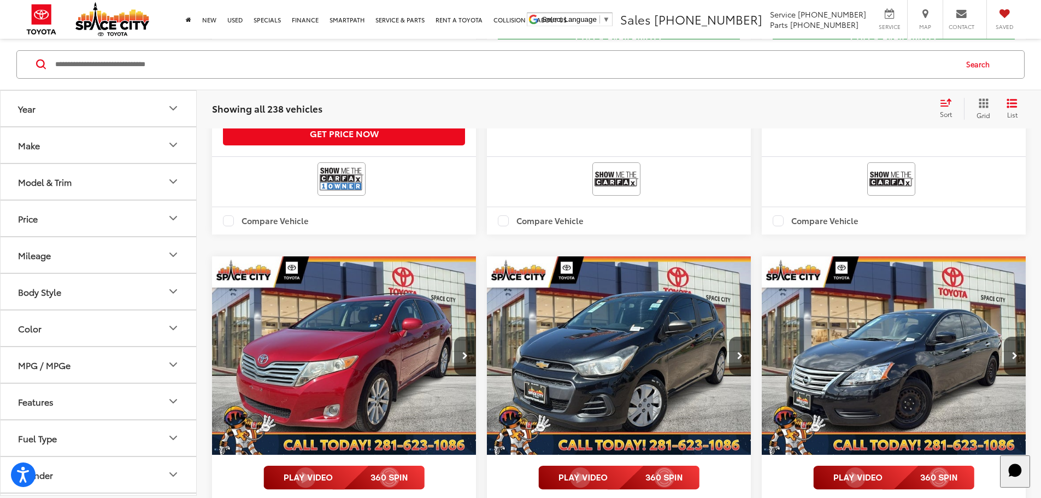
drag, startPoint x: 652, startPoint y: 211, endPoint x: 657, endPoint y: 221, distance: 11.3
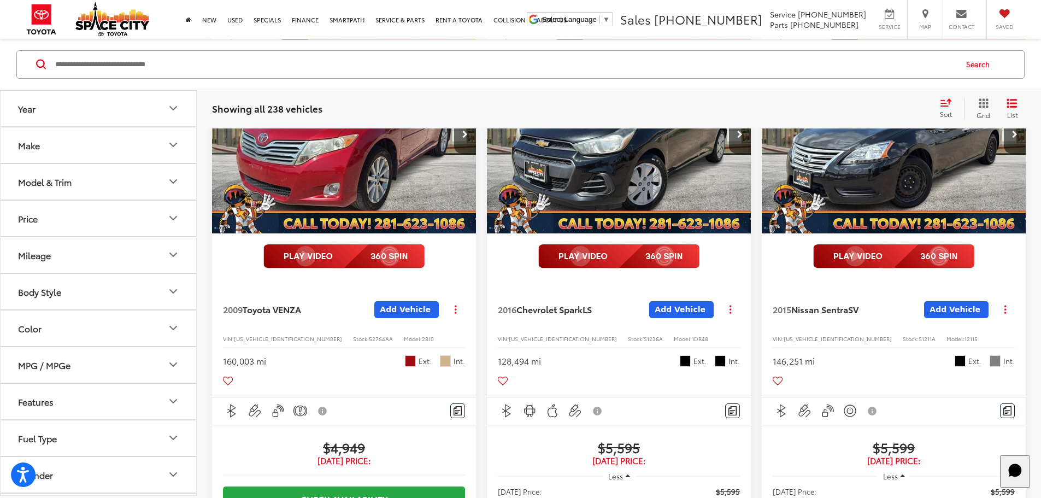
drag, startPoint x: 693, startPoint y: 194, endPoint x: 705, endPoint y: 150, distance: 45.9
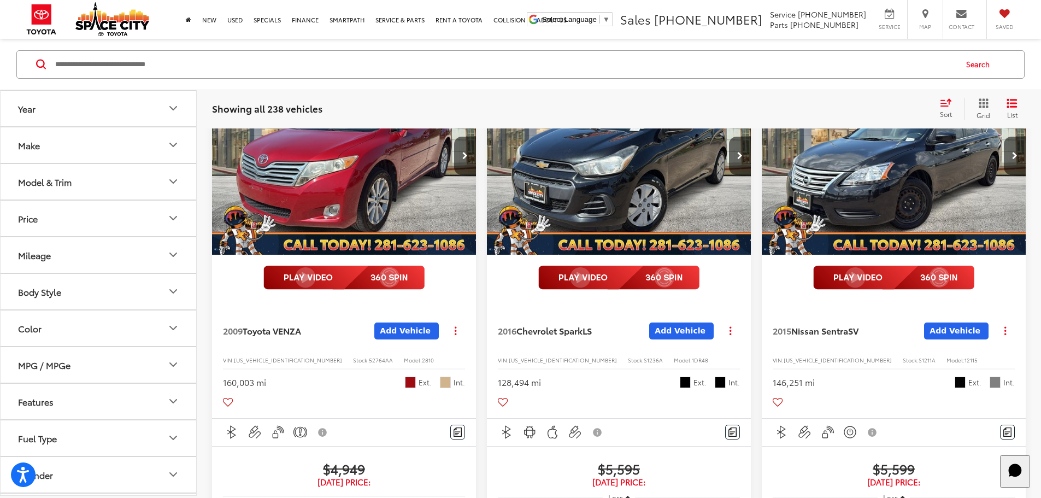
click at [761, 147] on img "2015 Nissan Sentra SV 0" at bounding box center [894, 155] width 266 height 199
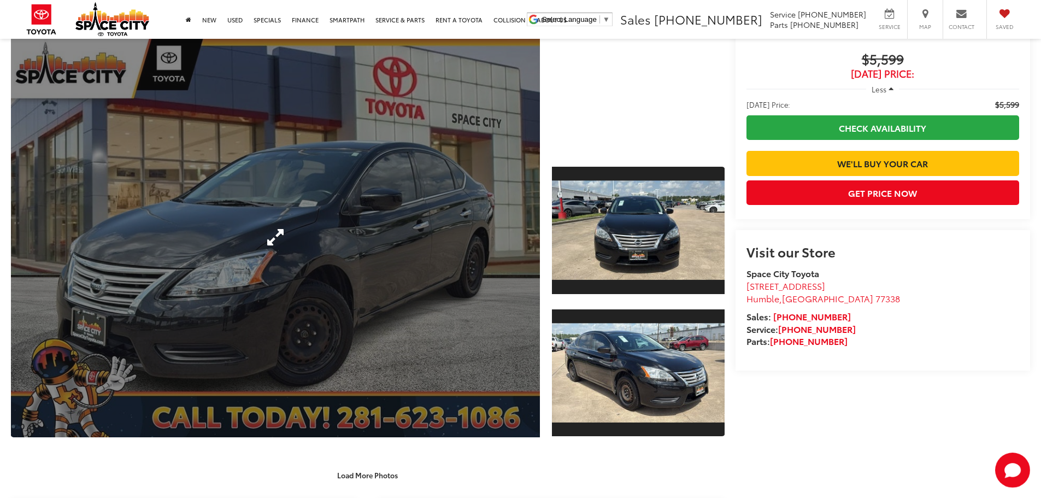
scroll to position [109, 0]
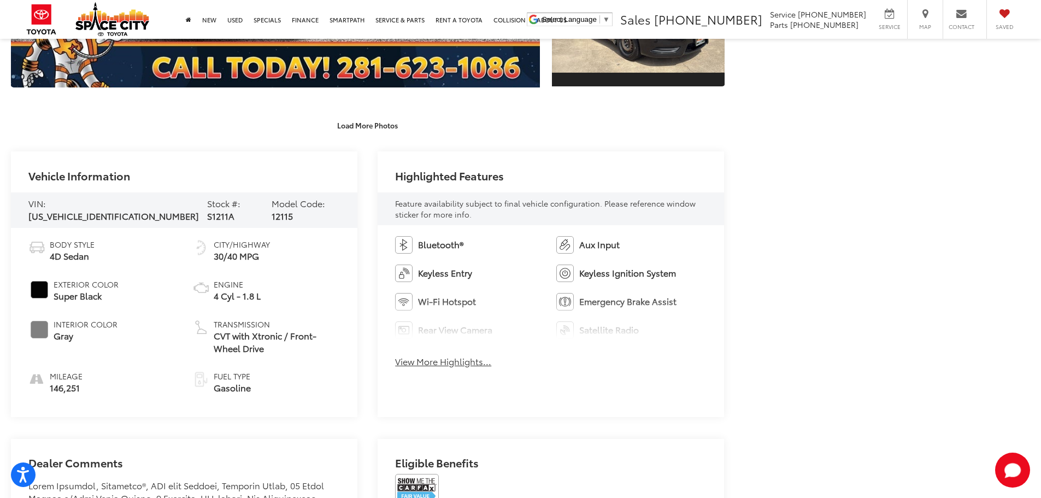
drag, startPoint x: 799, startPoint y: 278, endPoint x: 797, endPoint y: 299, distance: 20.9
